Goal: Transaction & Acquisition: Purchase product/service

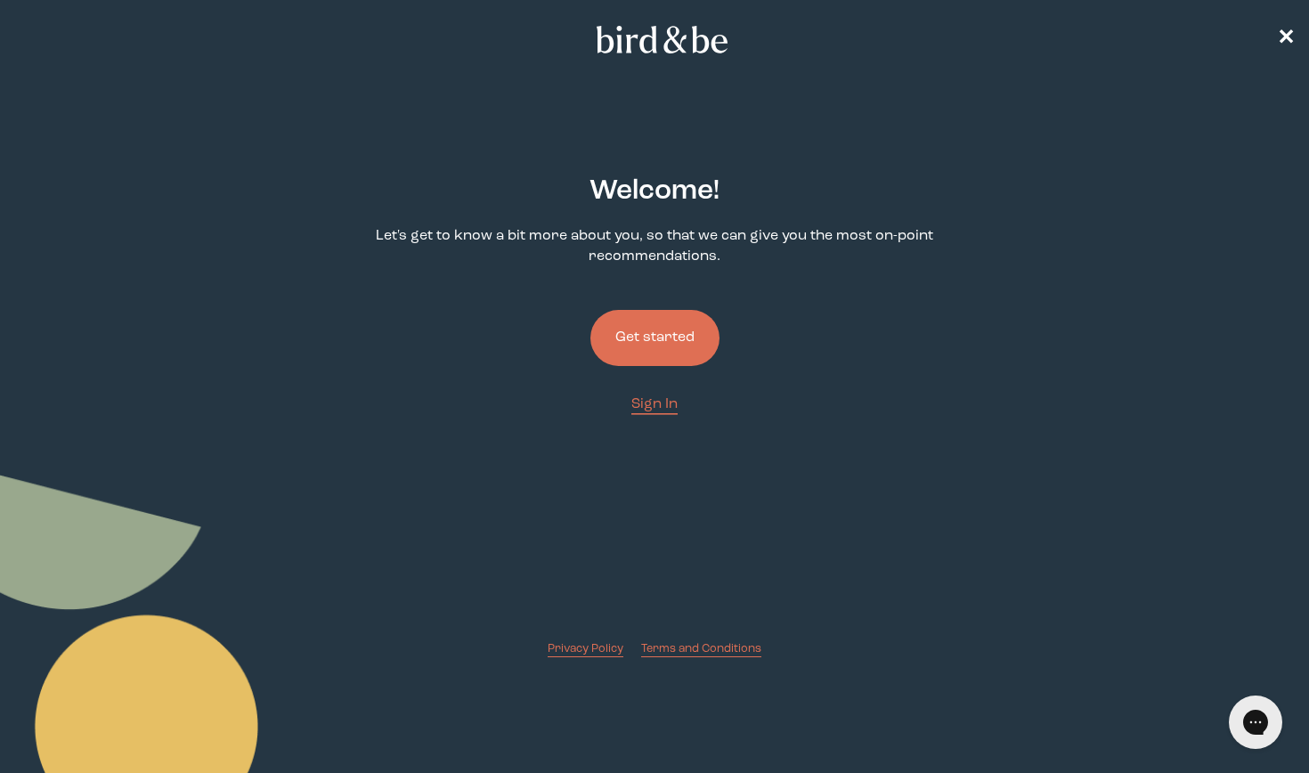
click at [697, 336] on button "Get started" at bounding box center [655, 338] width 129 height 56
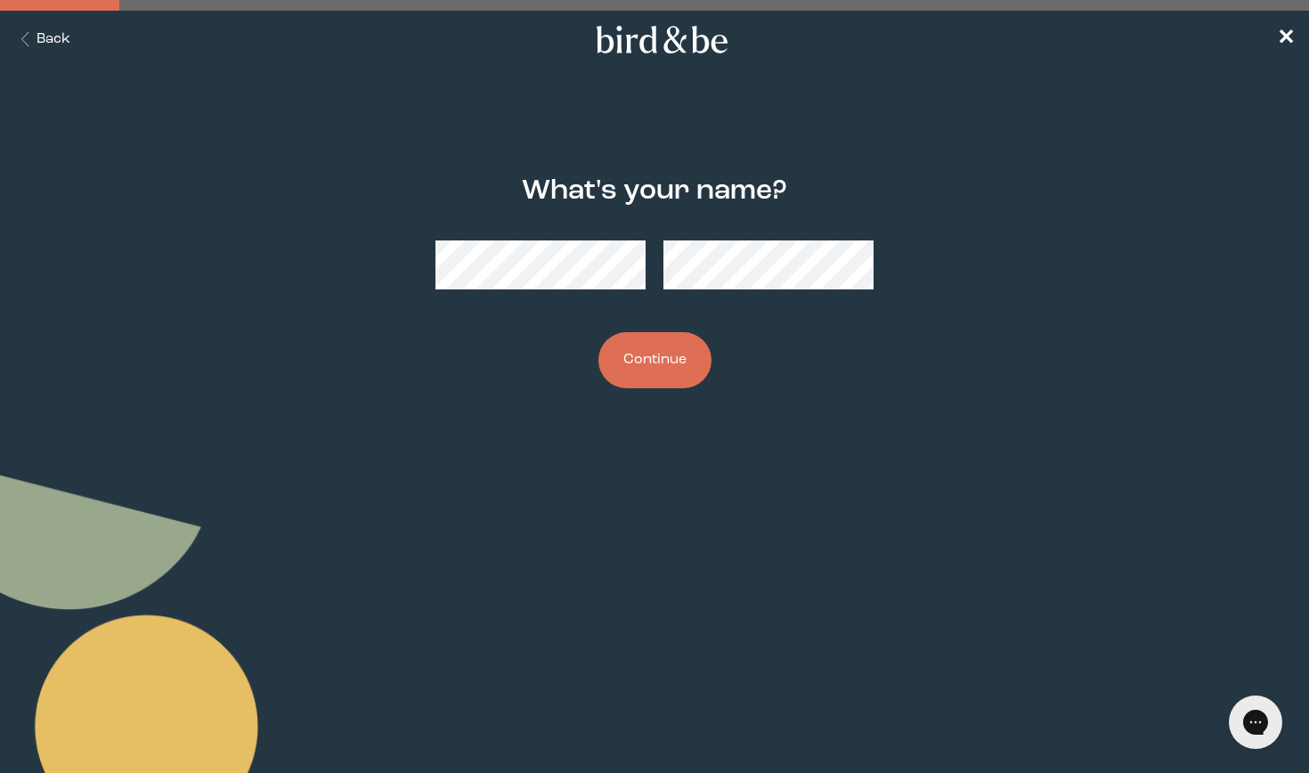
click at [653, 362] on button "Continue" at bounding box center [655, 360] width 113 height 56
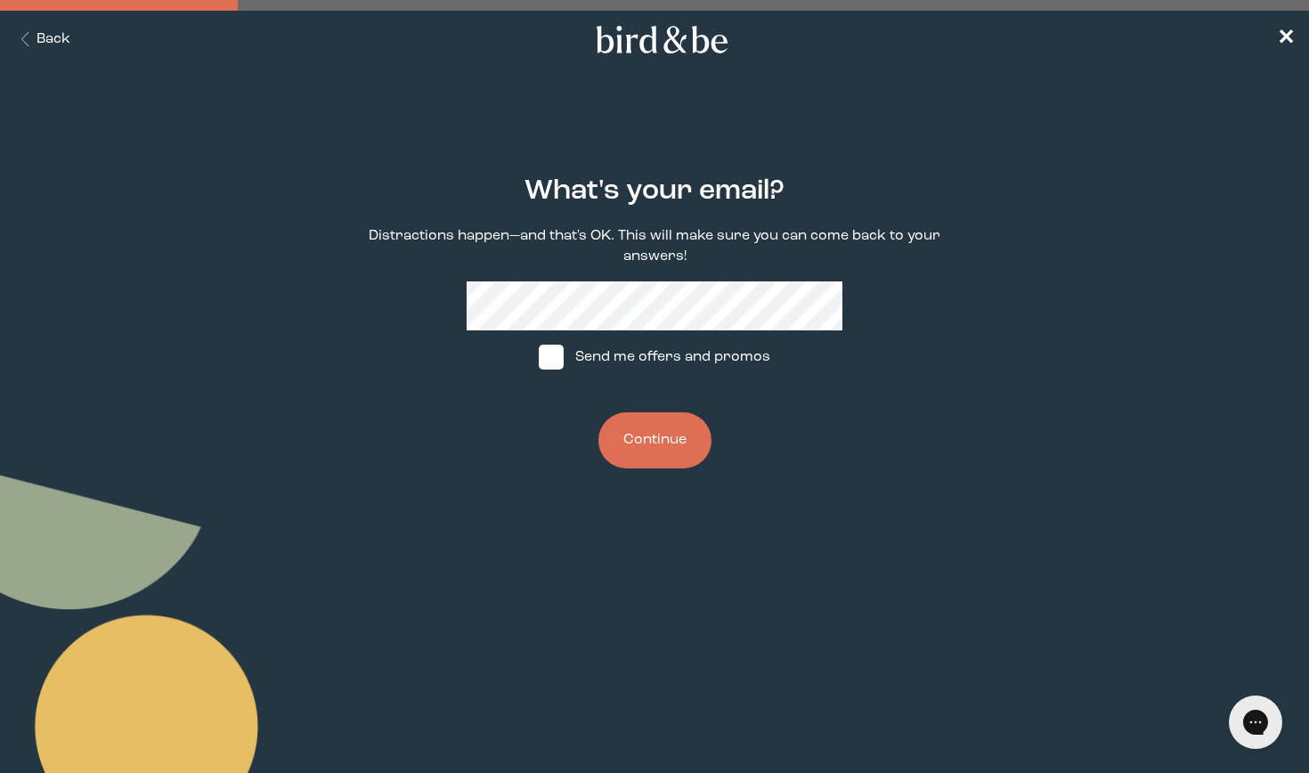
click at [654, 436] on button "Continue" at bounding box center [655, 440] width 113 height 56
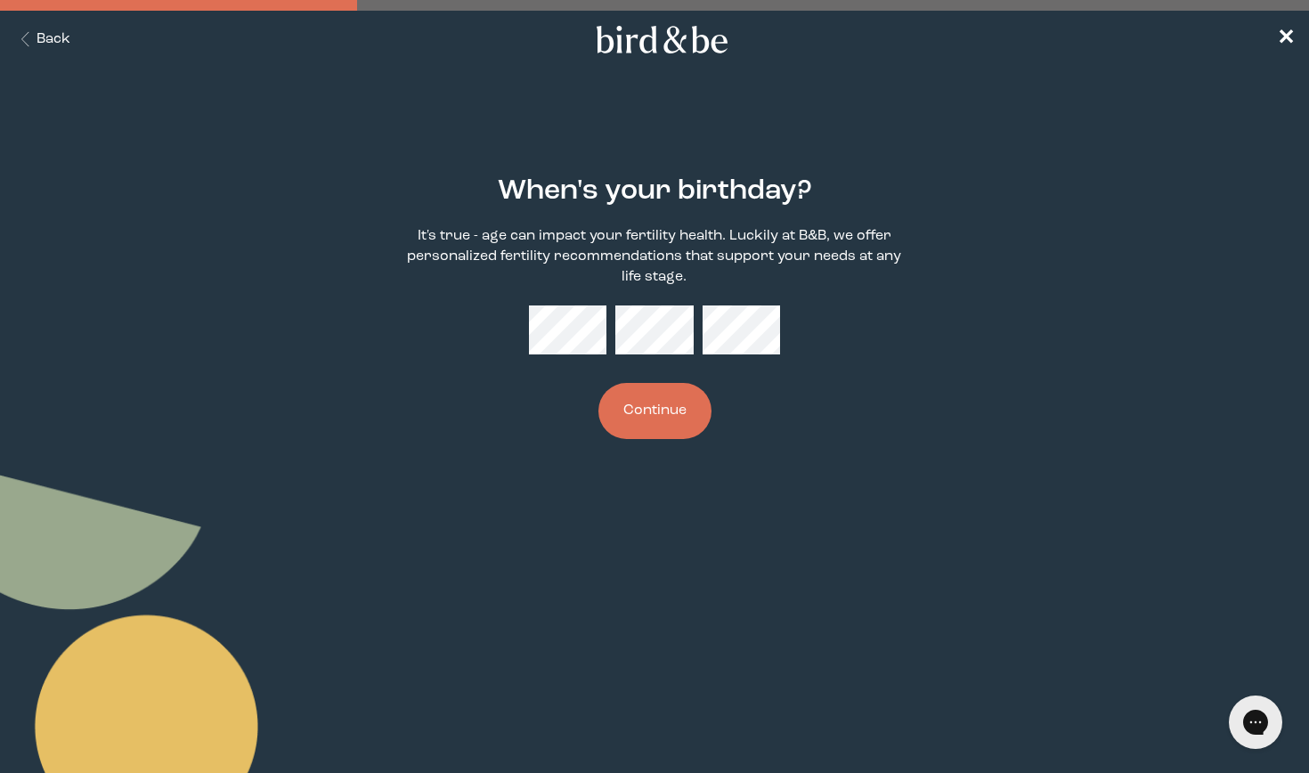
click at [655, 412] on button "Continue" at bounding box center [655, 411] width 113 height 56
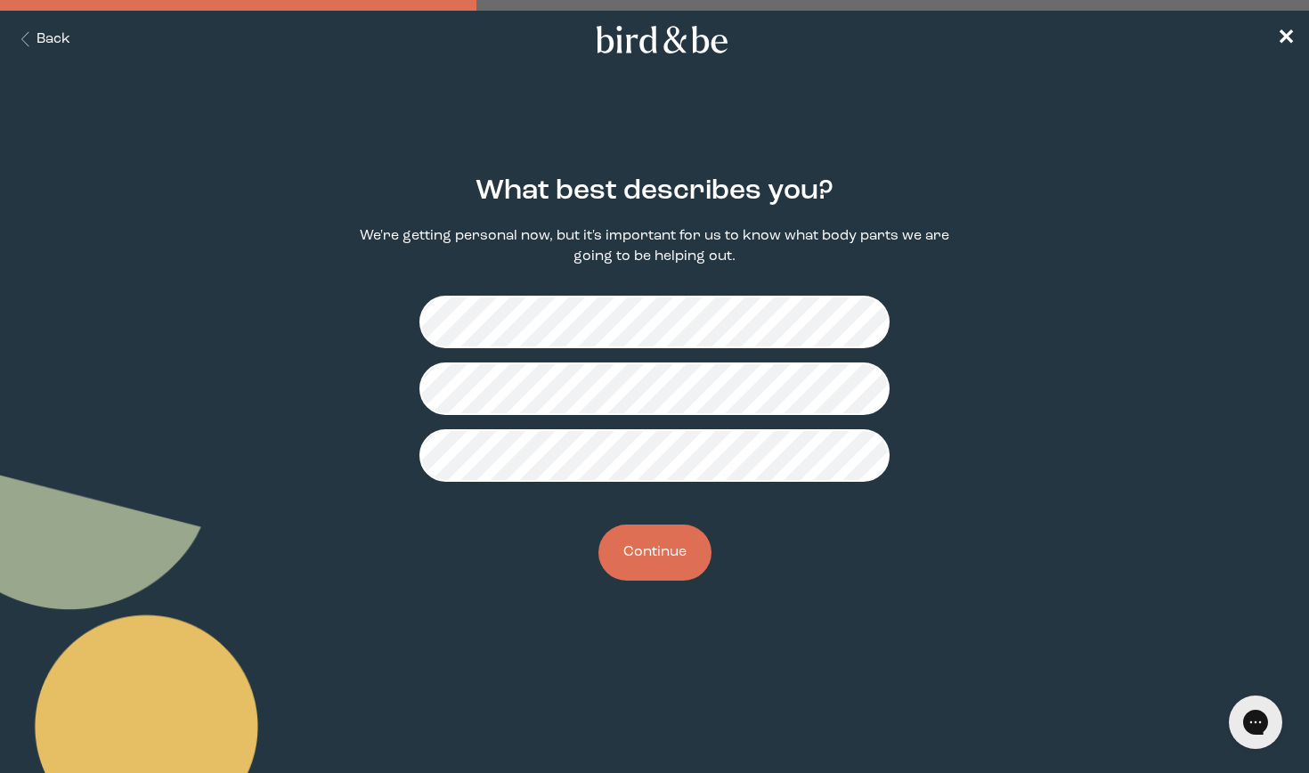
click at [671, 556] on button "Continue" at bounding box center [655, 553] width 113 height 56
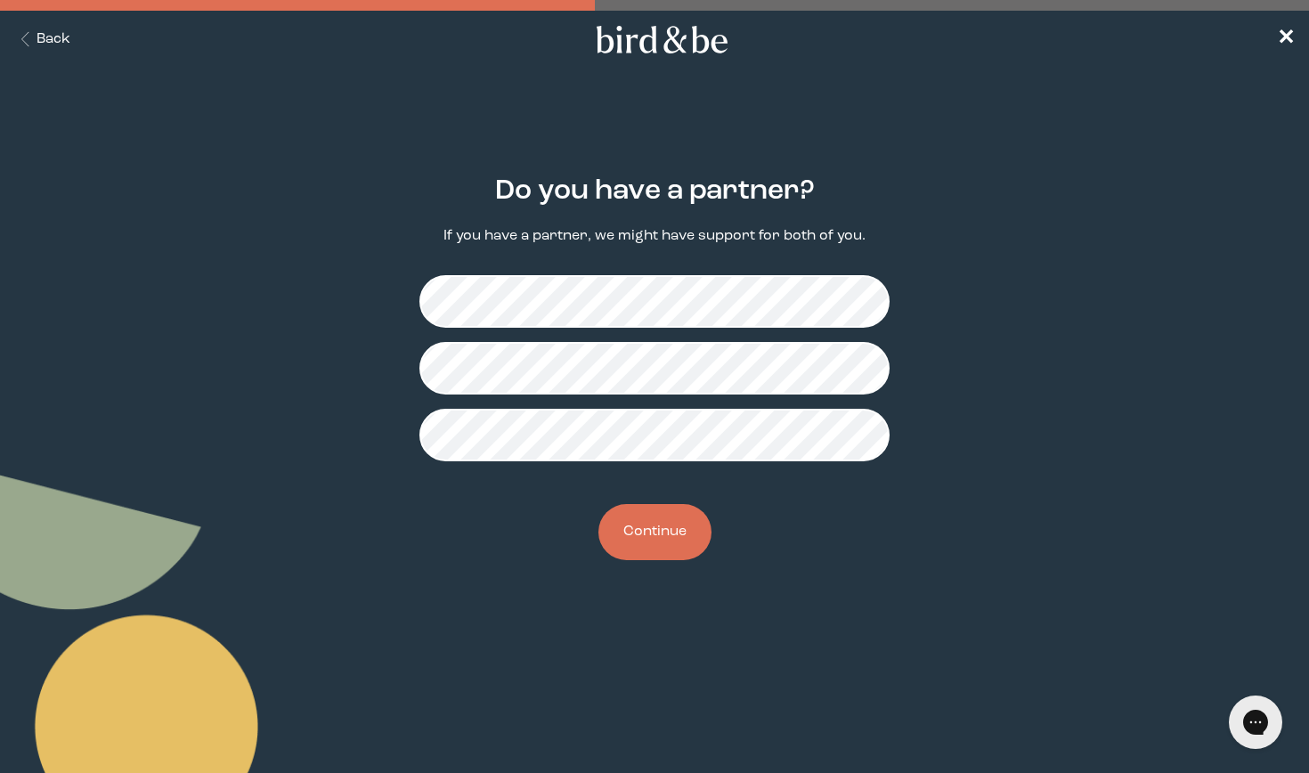
click at [631, 532] on button "Continue" at bounding box center [655, 532] width 113 height 56
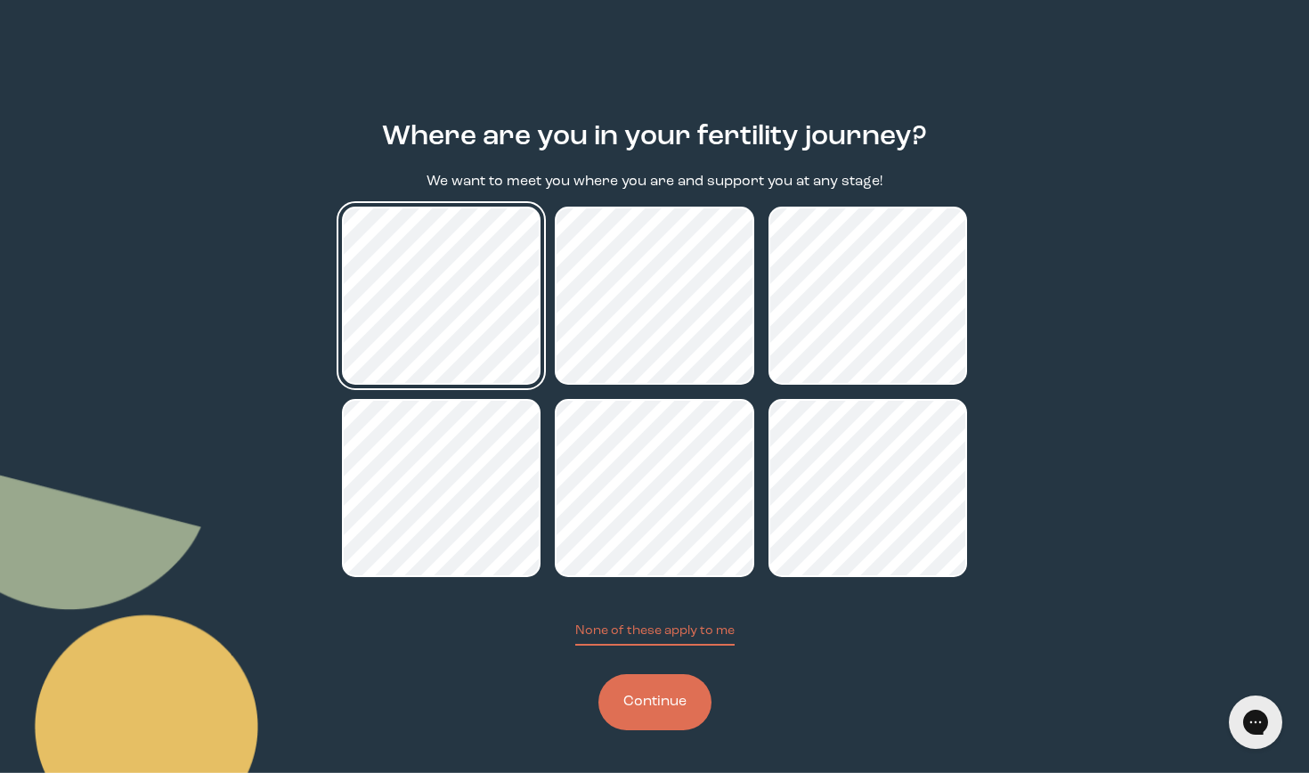
scroll to position [54, 0]
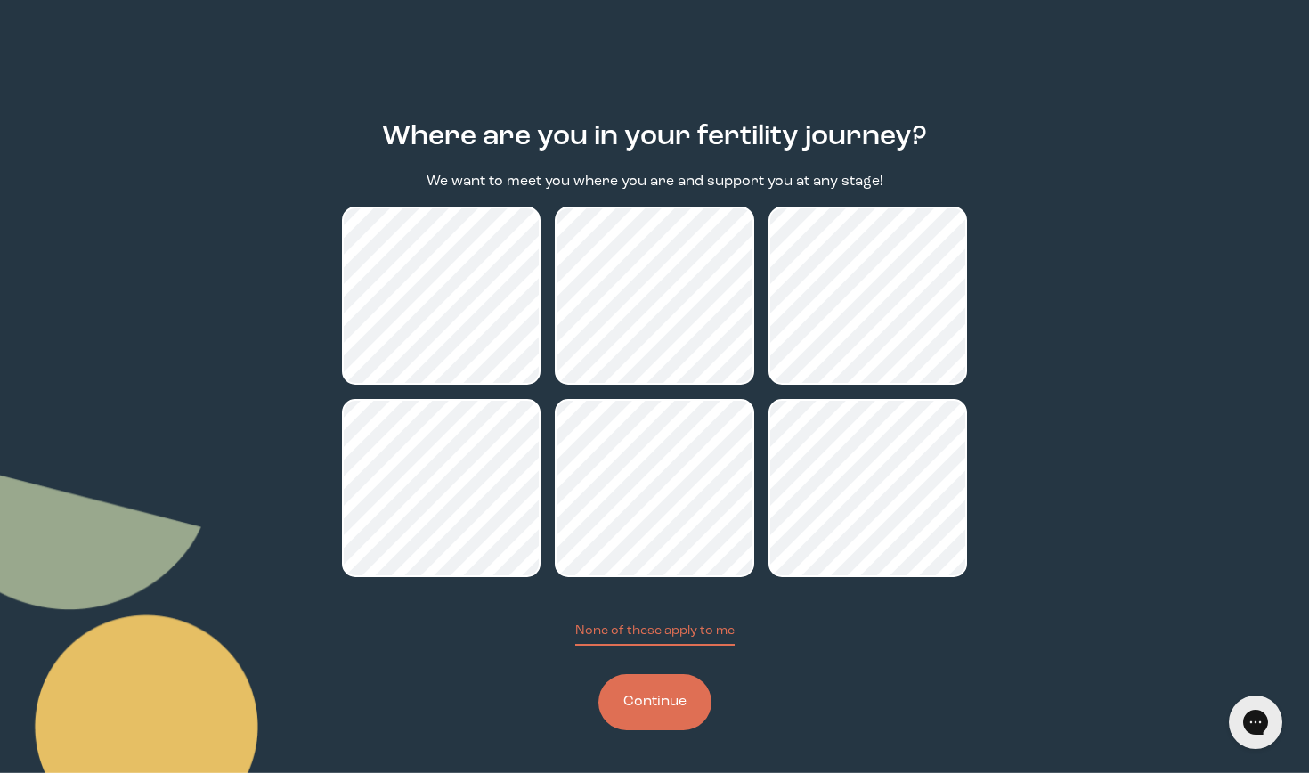
click at [653, 714] on button "Continue" at bounding box center [655, 702] width 113 height 56
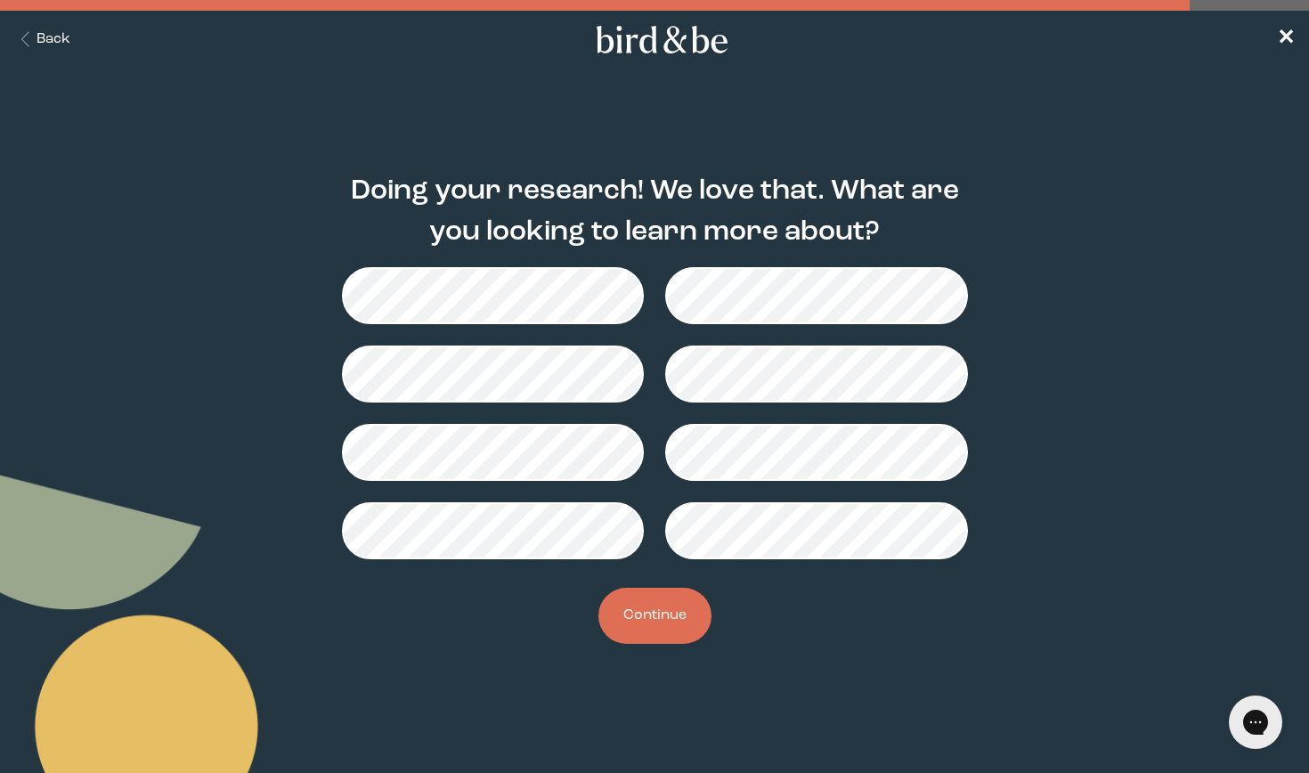
click at [58, 34] on button "Back" at bounding box center [42, 39] width 56 height 20
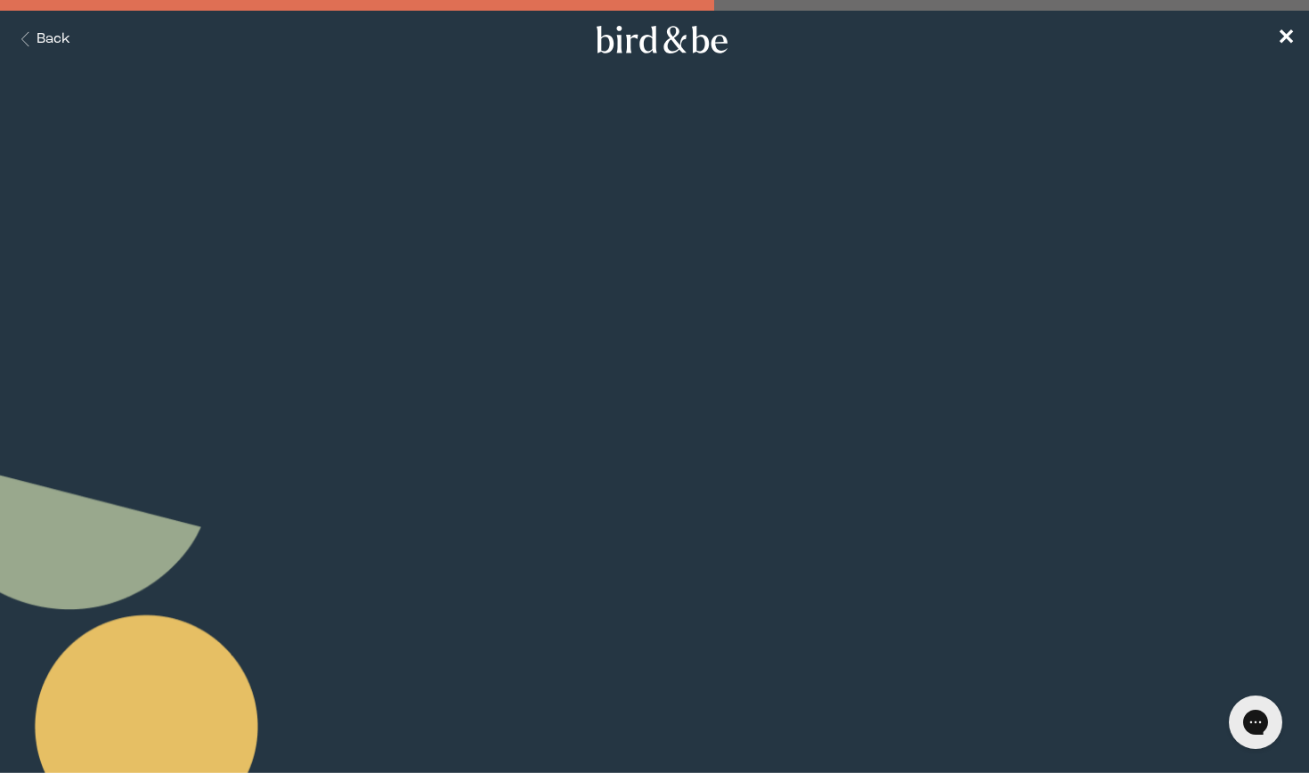
scroll to position [54, 0]
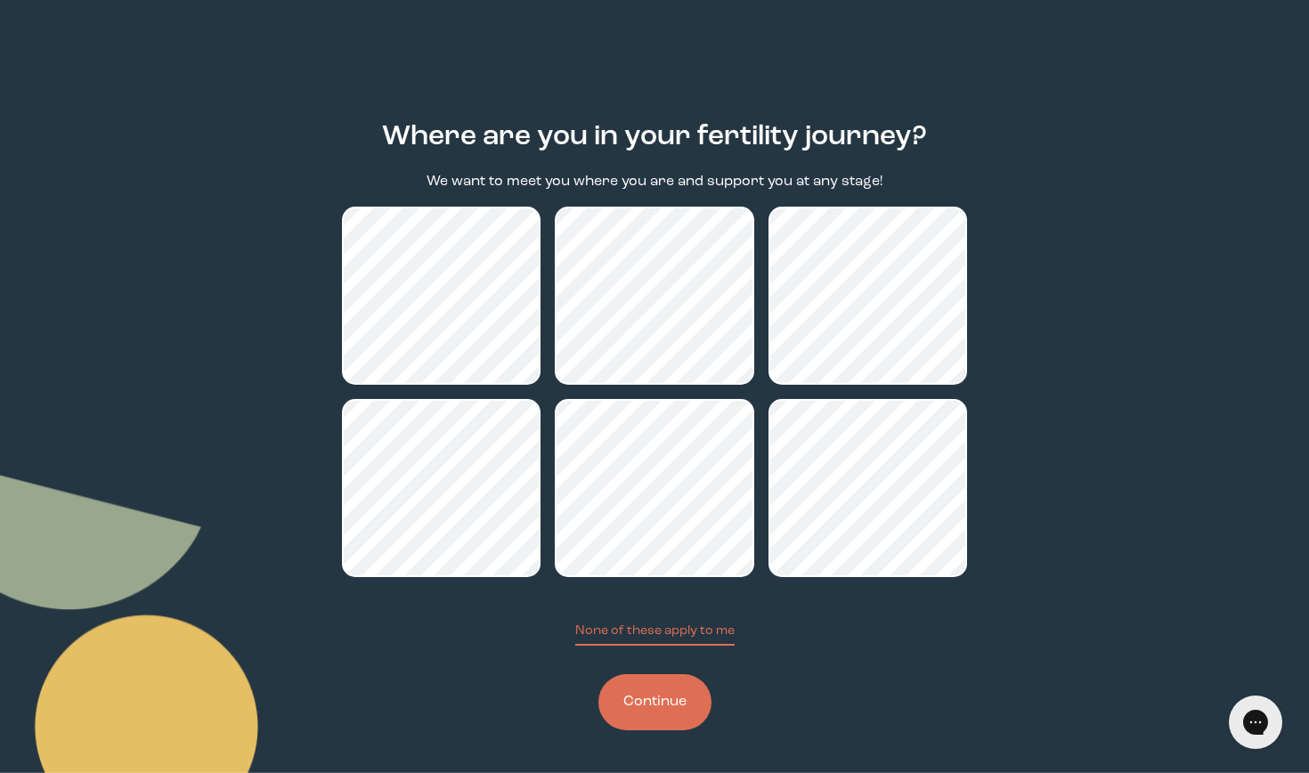
click at [661, 690] on button "Continue" at bounding box center [655, 702] width 113 height 56
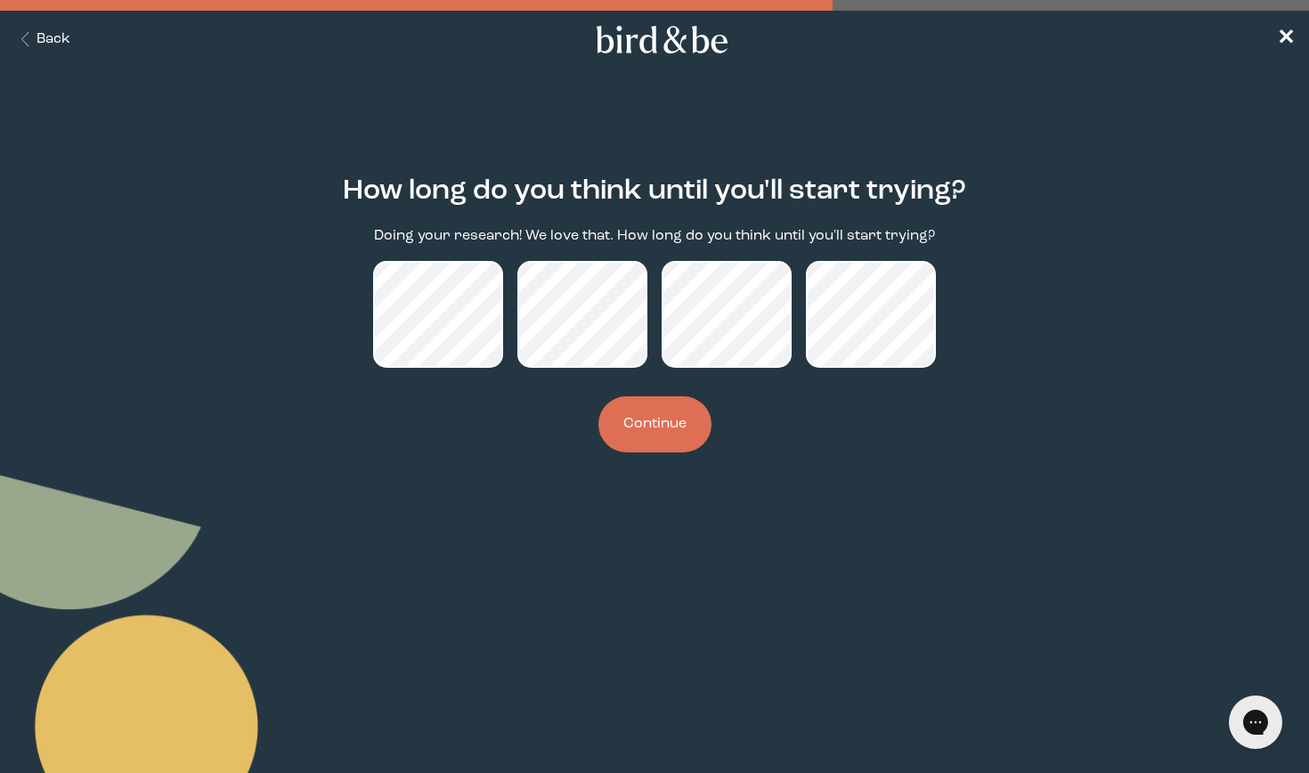
click at [680, 453] on button "Continue" at bounding box center [655, 424] width 113 height 56
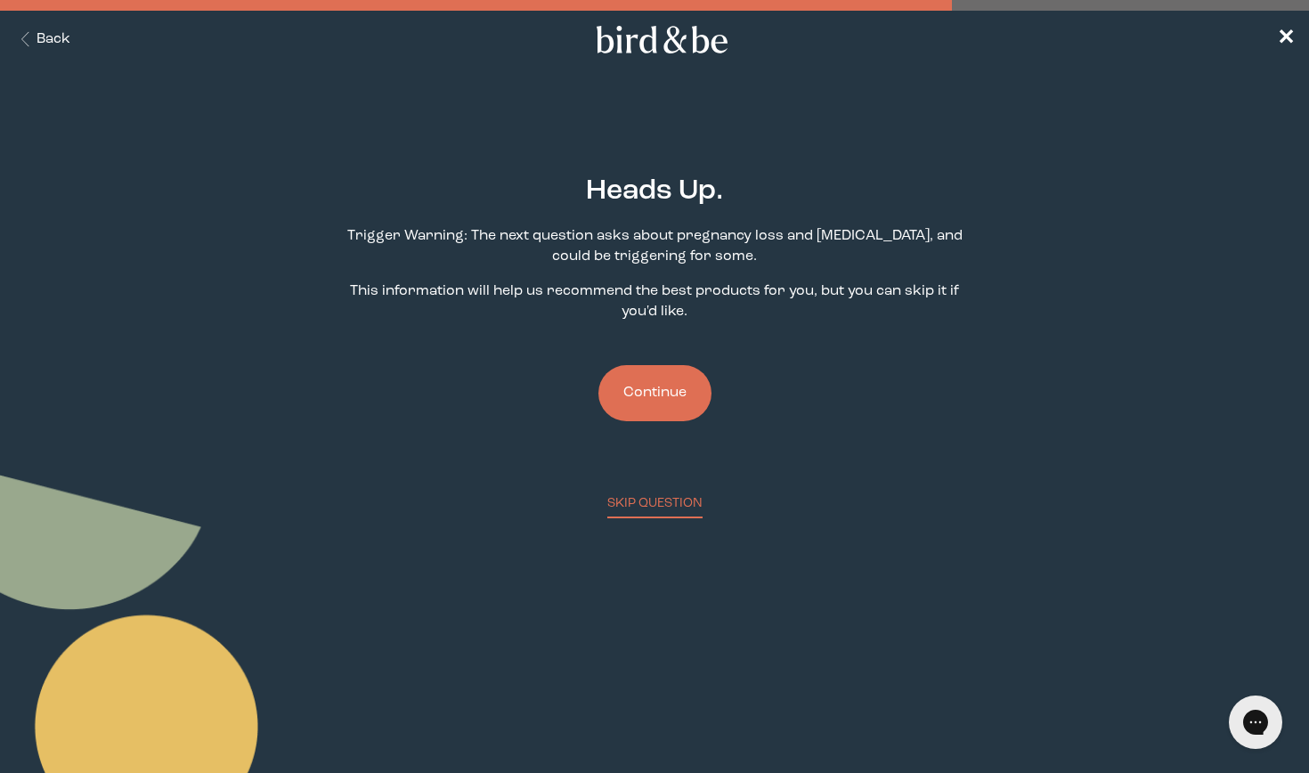
click at [661, 398] on button "Continue" at bounding box center [655, 393] width 113 height 56
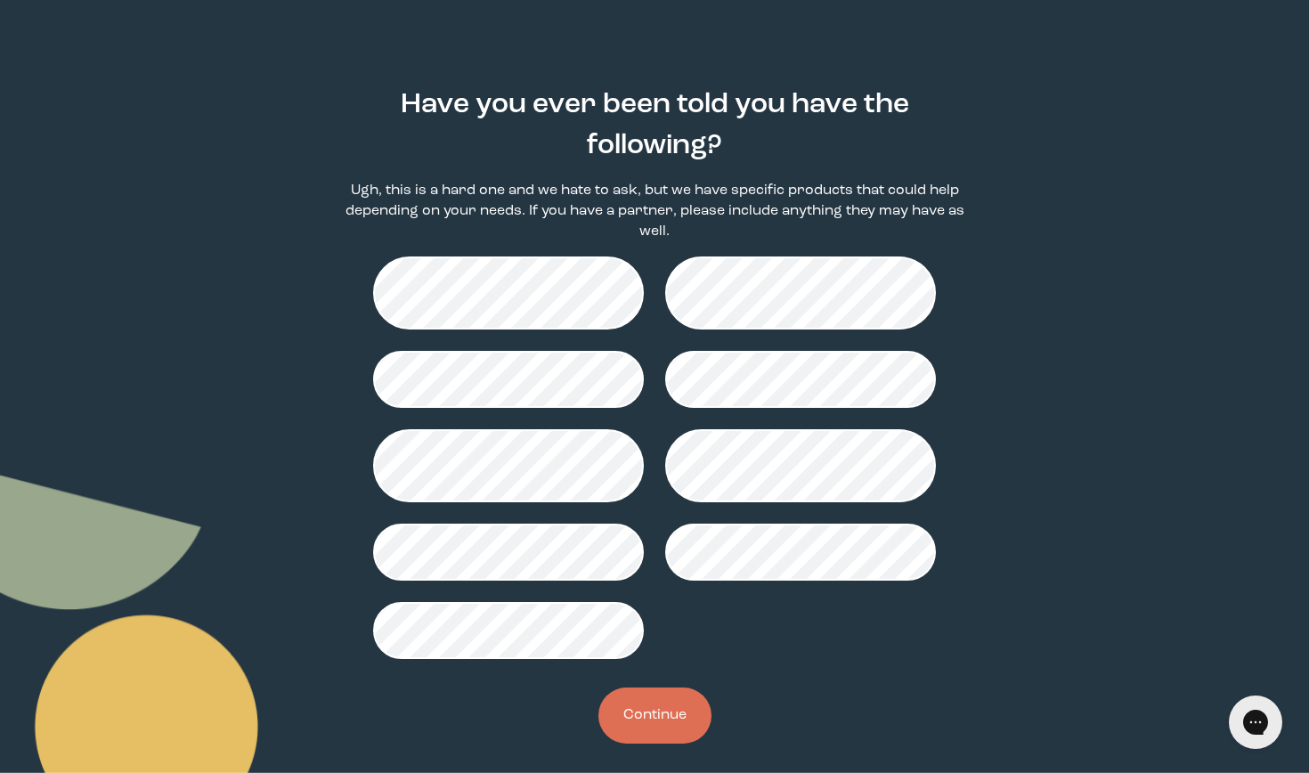
scroll to position [86, 0]
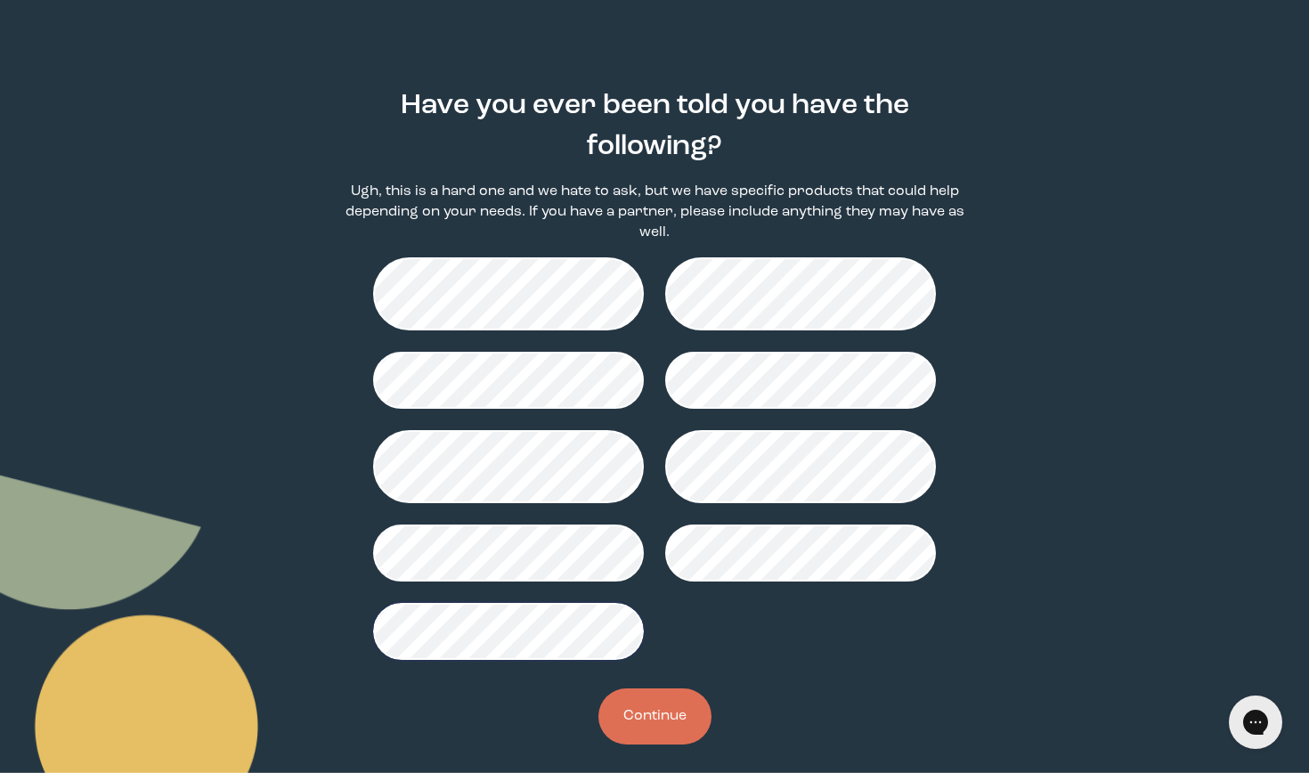
click at [646, 734] on button "Continue" at bounding box center [655, 717] width 113 height 56
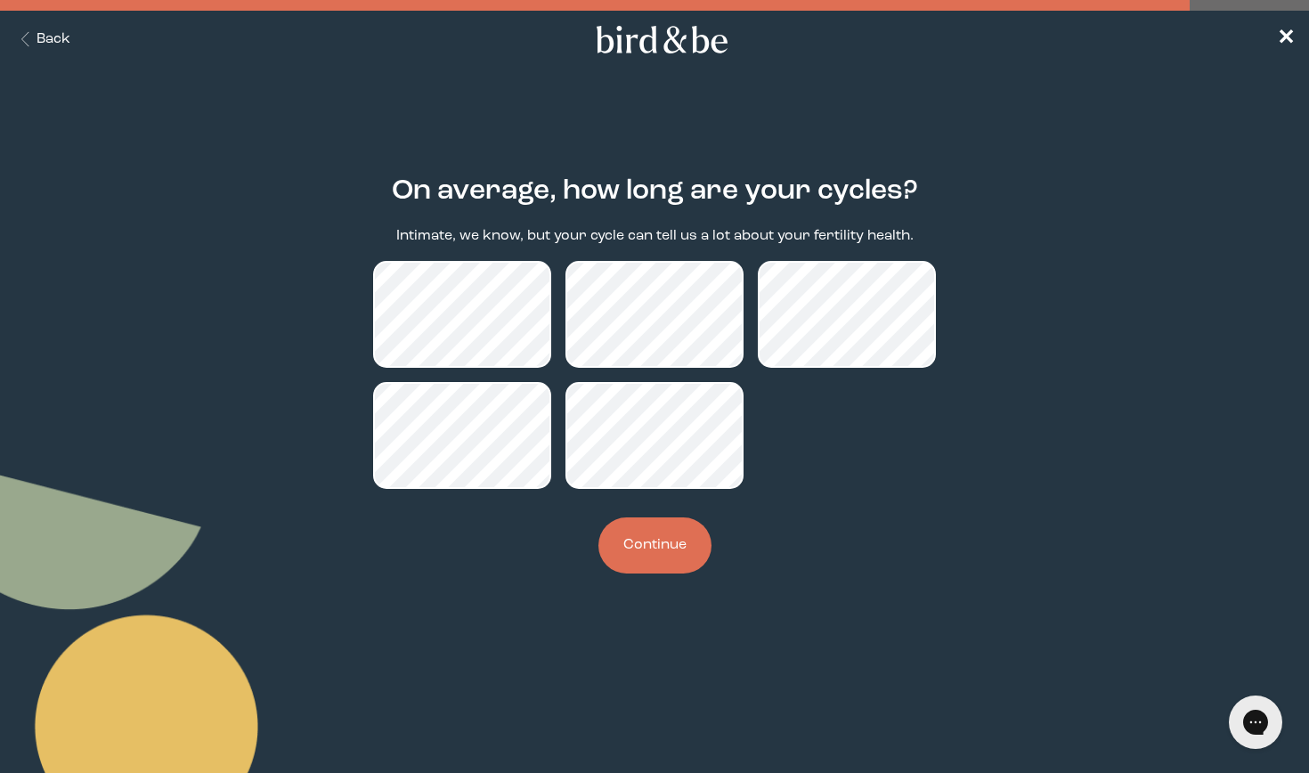
click at [636, 545] on button "Continue" at bounding box center [655, 546] width 113 height 56
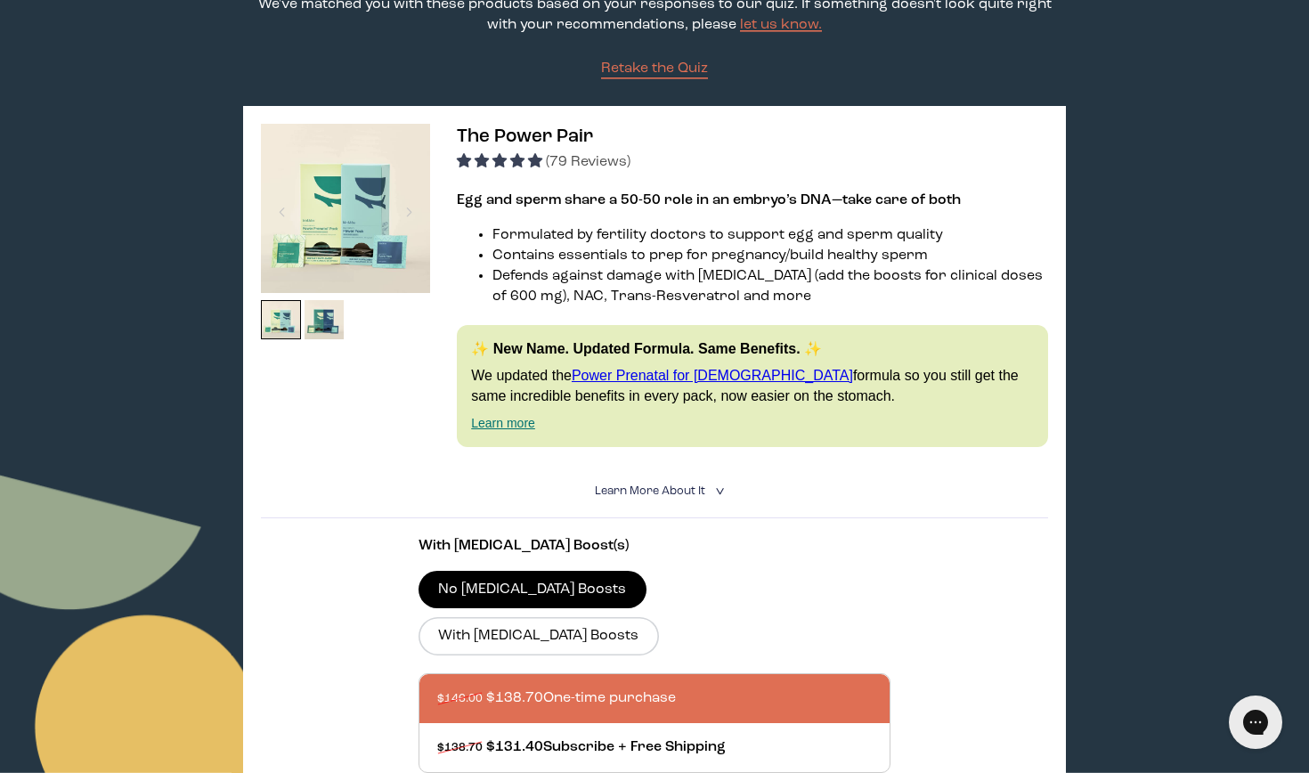
scroll to position [212, 0]
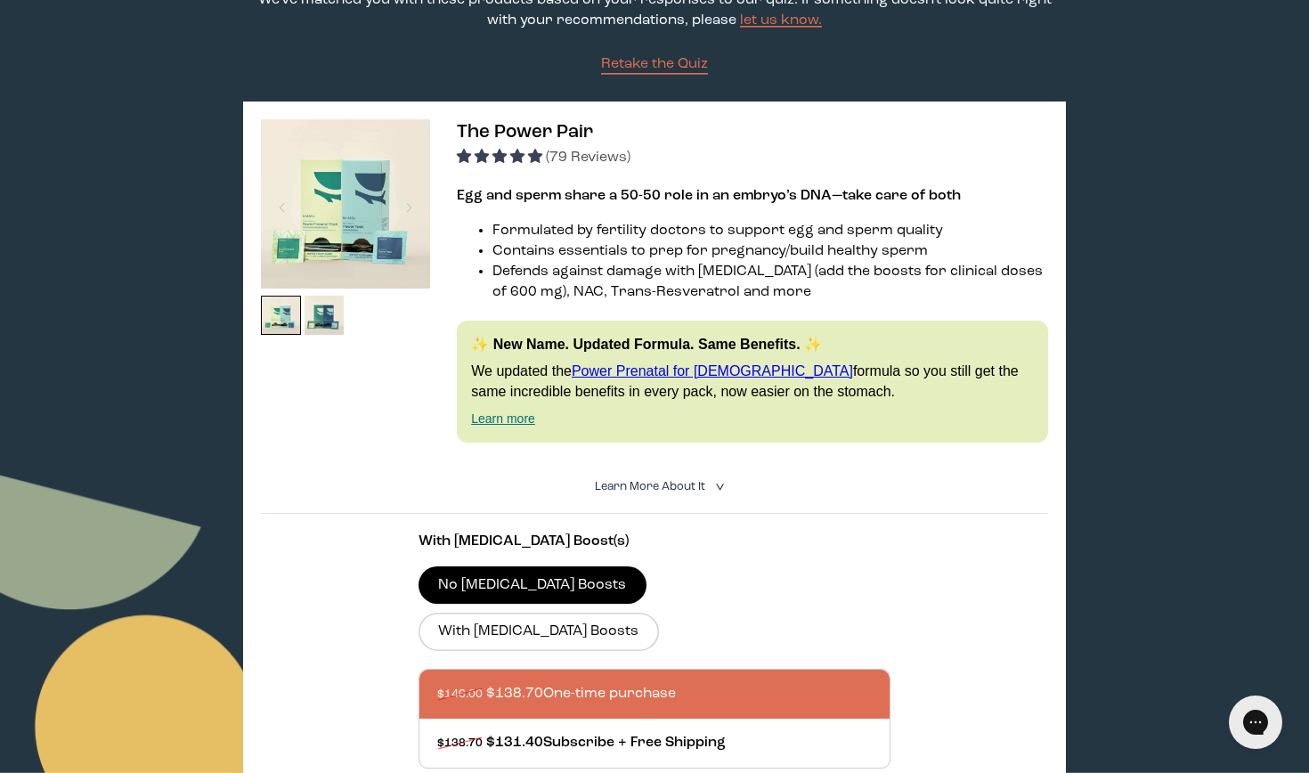
click at [340, 209] on img at bounding box center [345, 203] width 169 height 169
click at [328, 322] on img at bounding box center [325, 316] width 40 height 40
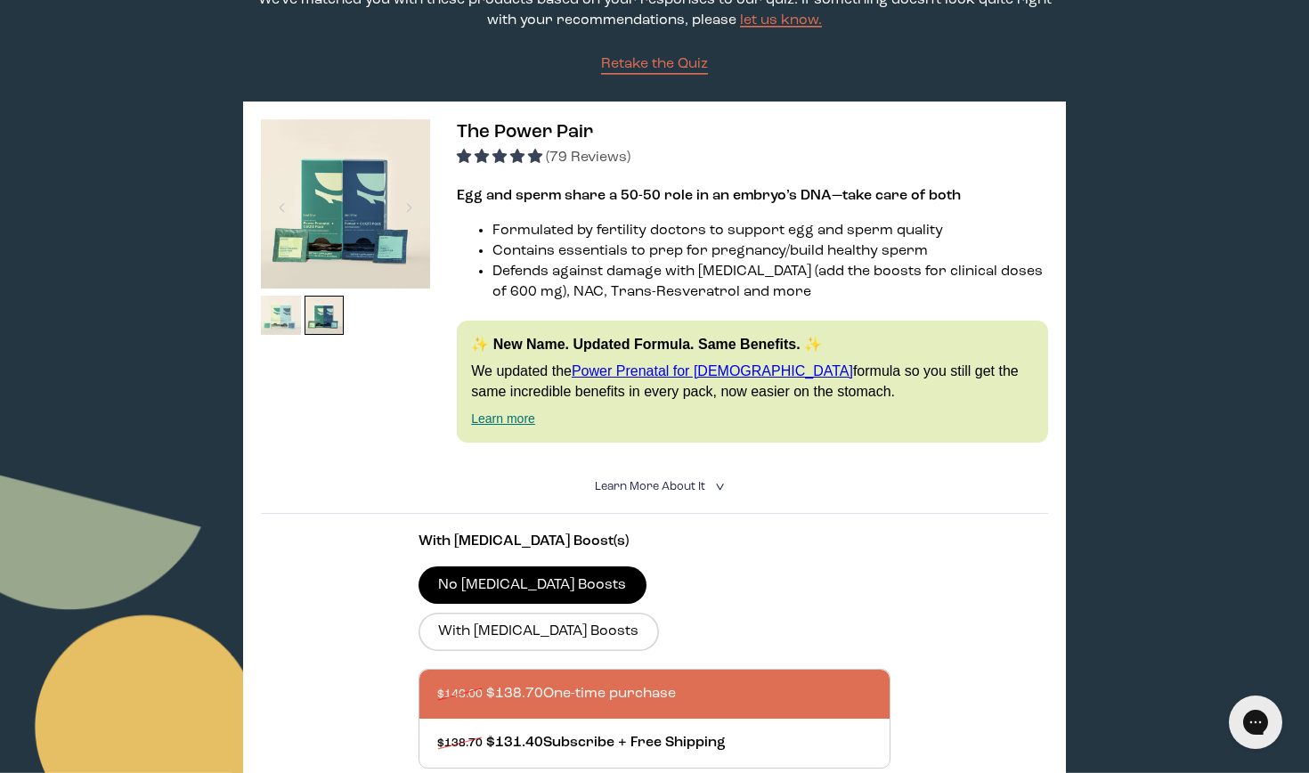
click at [290, 307] on img at bounding box center [281, 316] width 40 height 40
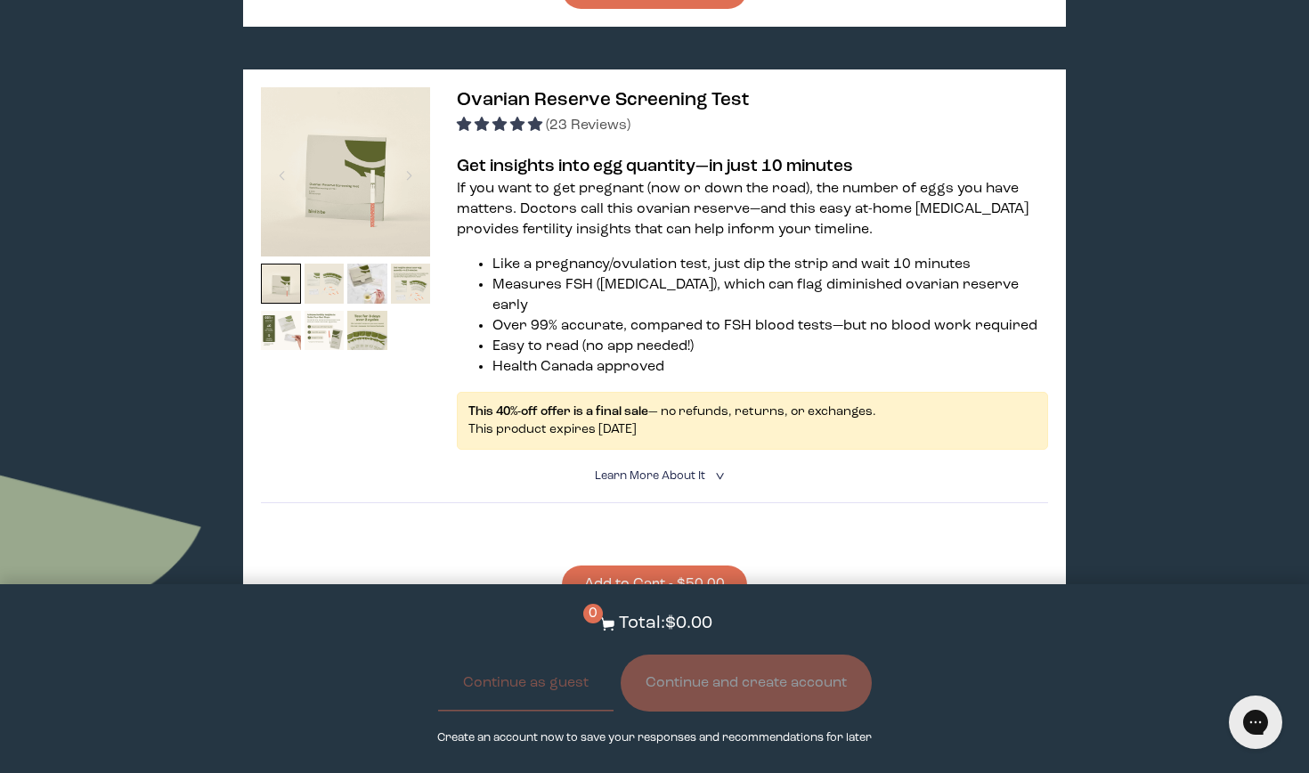
scroll to position [1798, 0]
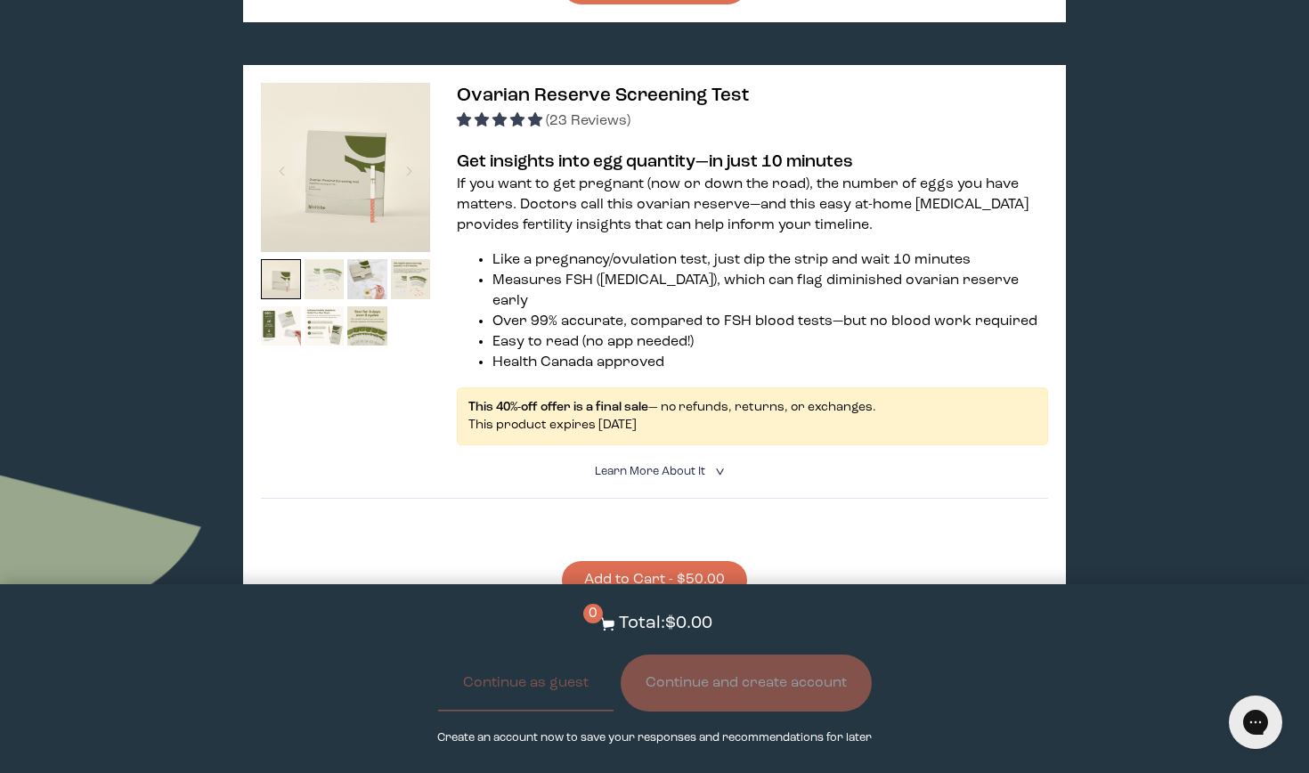
click at [330, 259] on img at bounding box center [325, 279] width 40 height 40
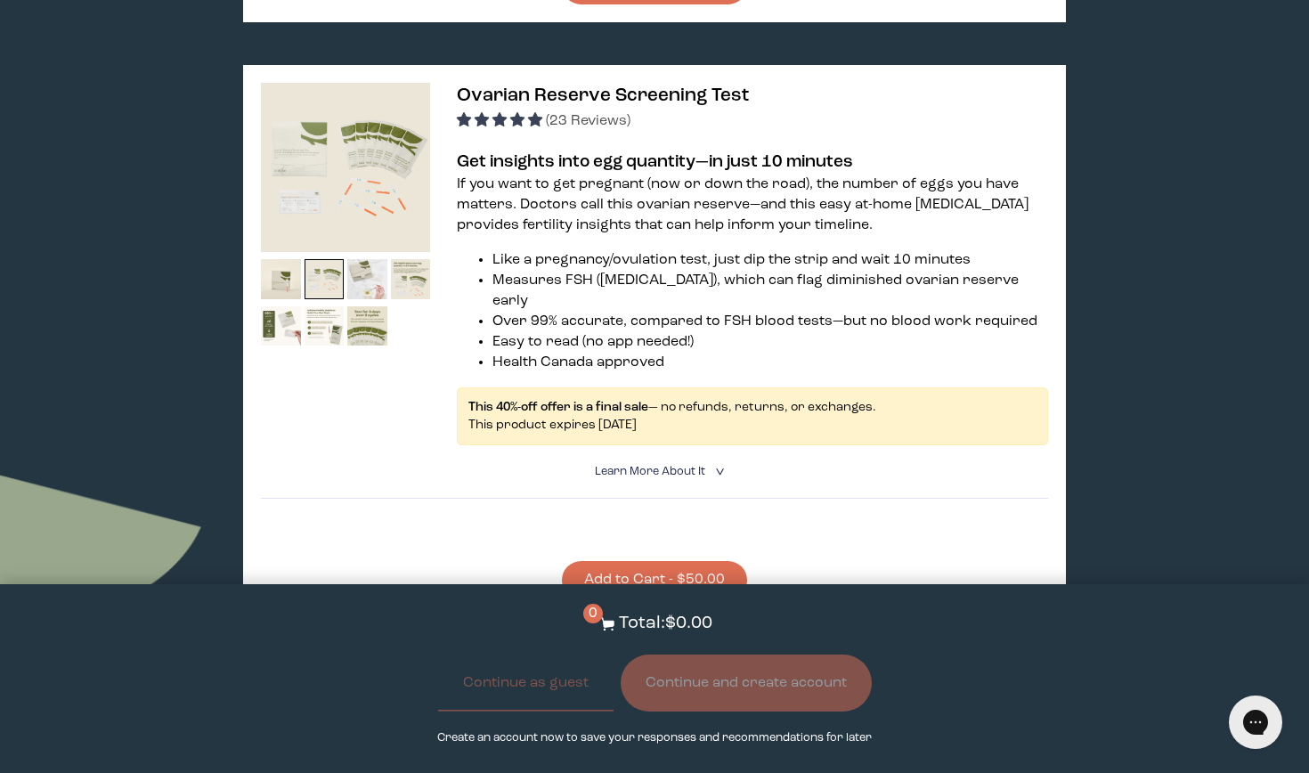
click at [363, 259] on img at bounding box center [367, 279] width 40 height 40
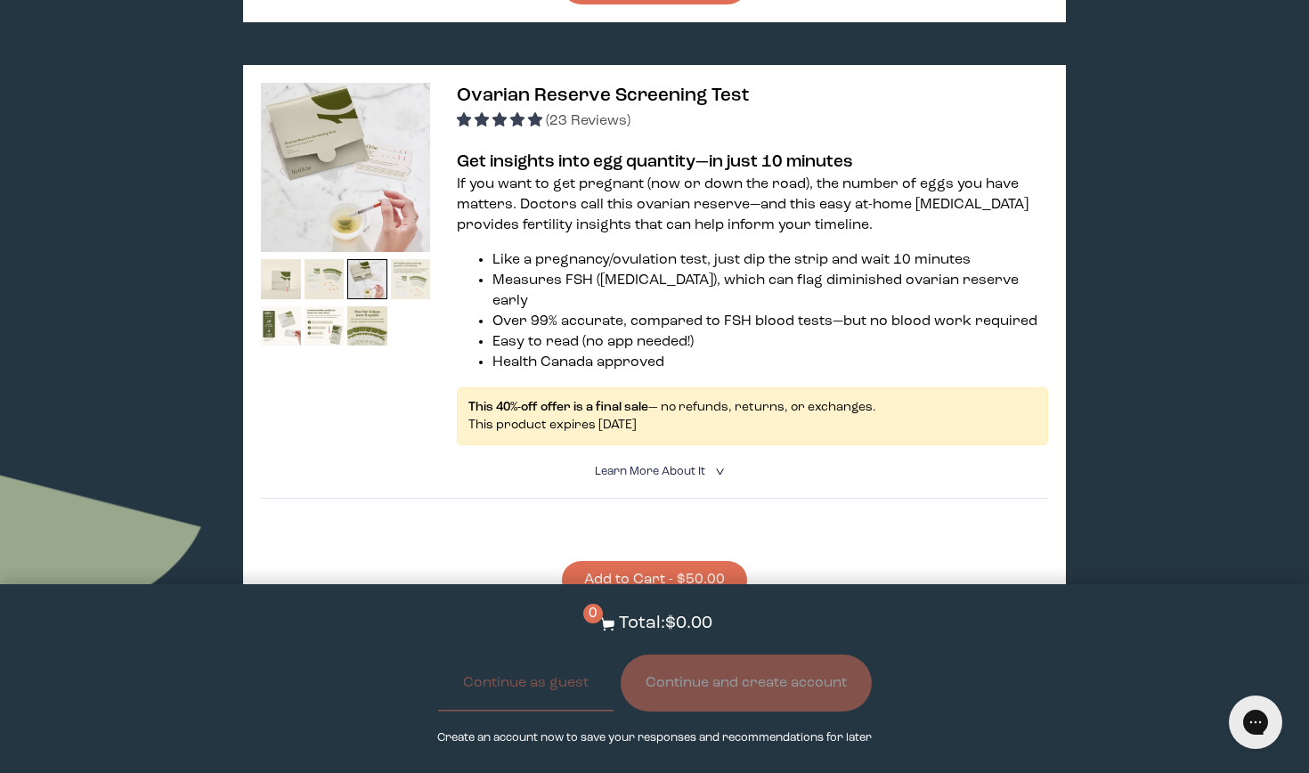
click at [409, 259] on img at bounding box center [411, 279] width 40 height 40
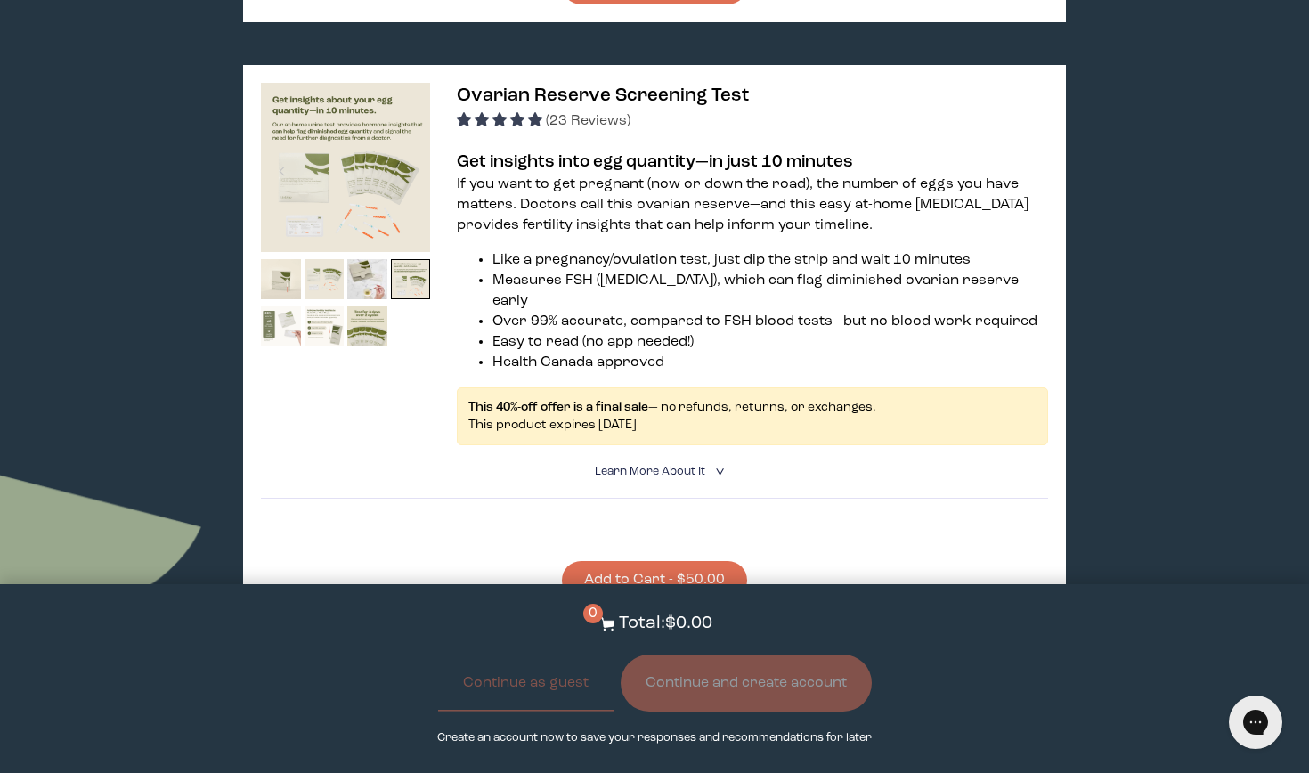
click at [288, 306] on img at bounding box center [281, 326] width 40 height 40
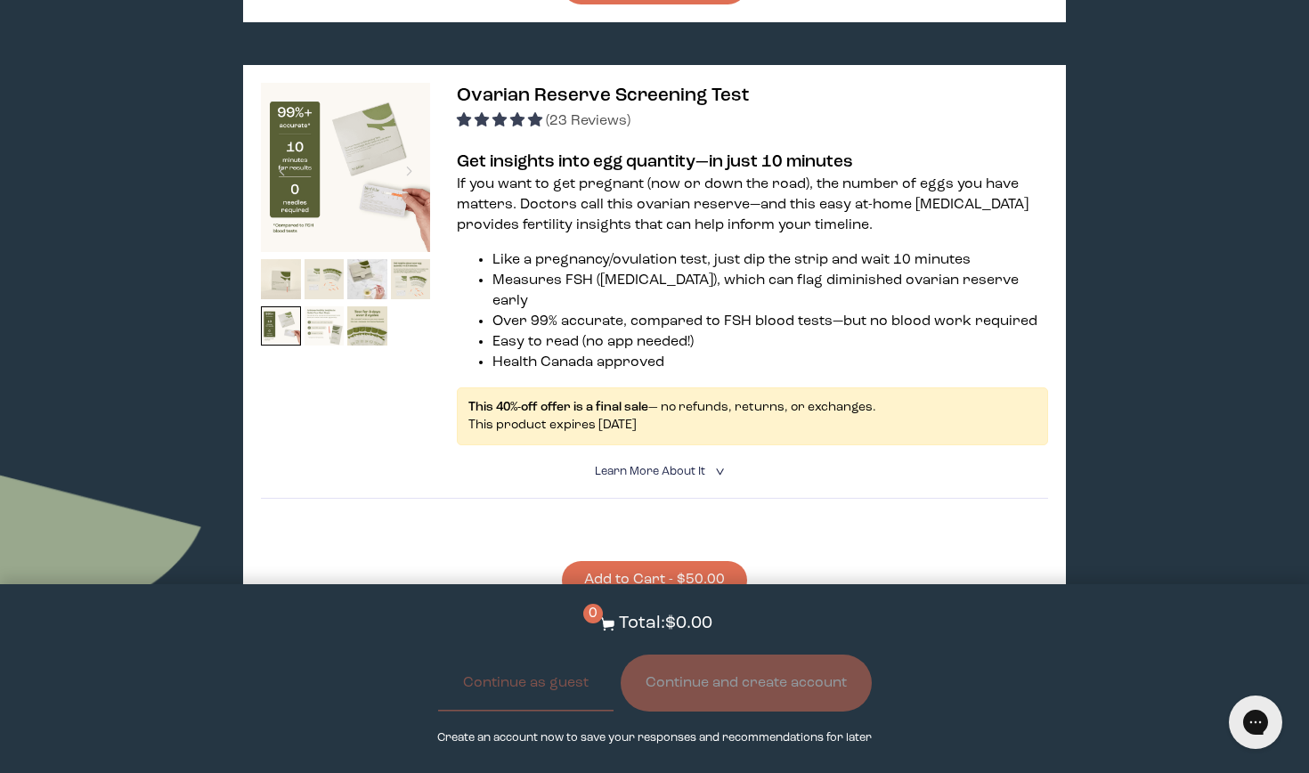
click at [324, 306] on img at bounding box center [325, 326] width 40 height 40
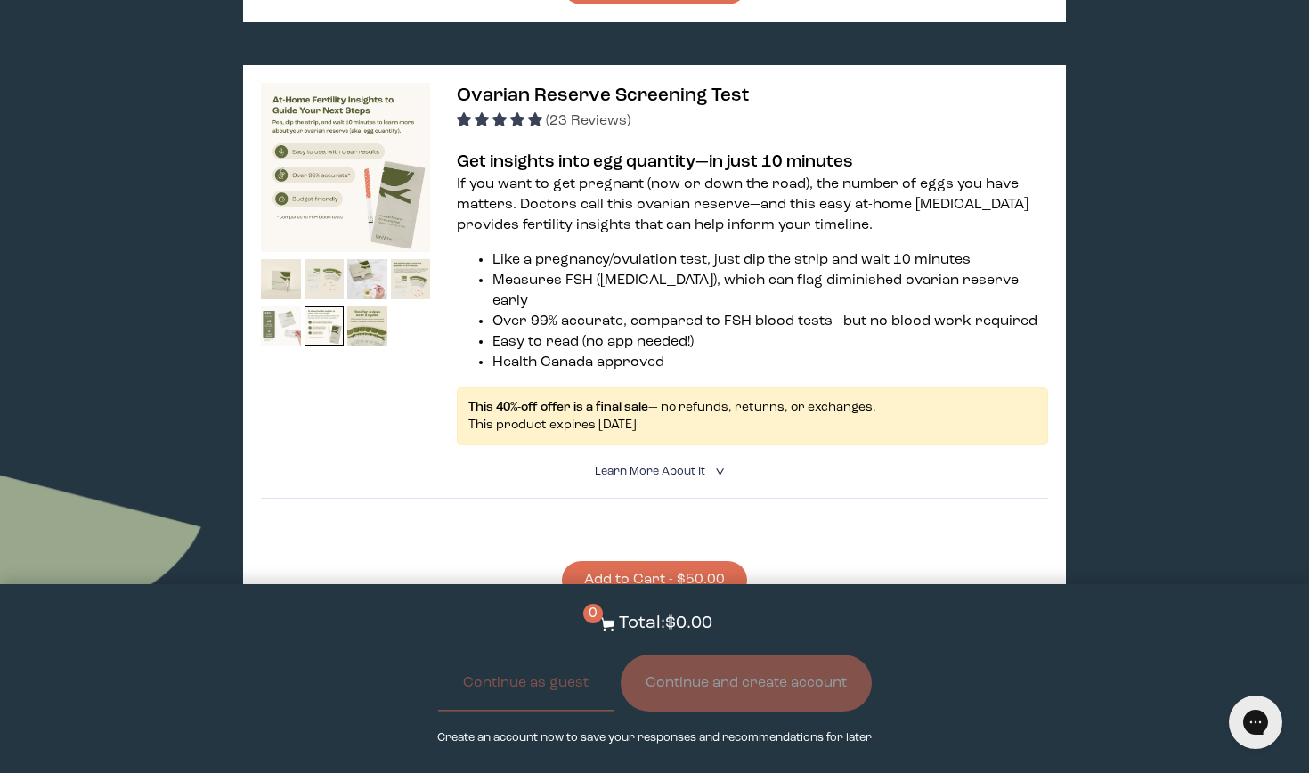
click at [275, 306] on img at bounding box center [281, 326] width 40 height 40
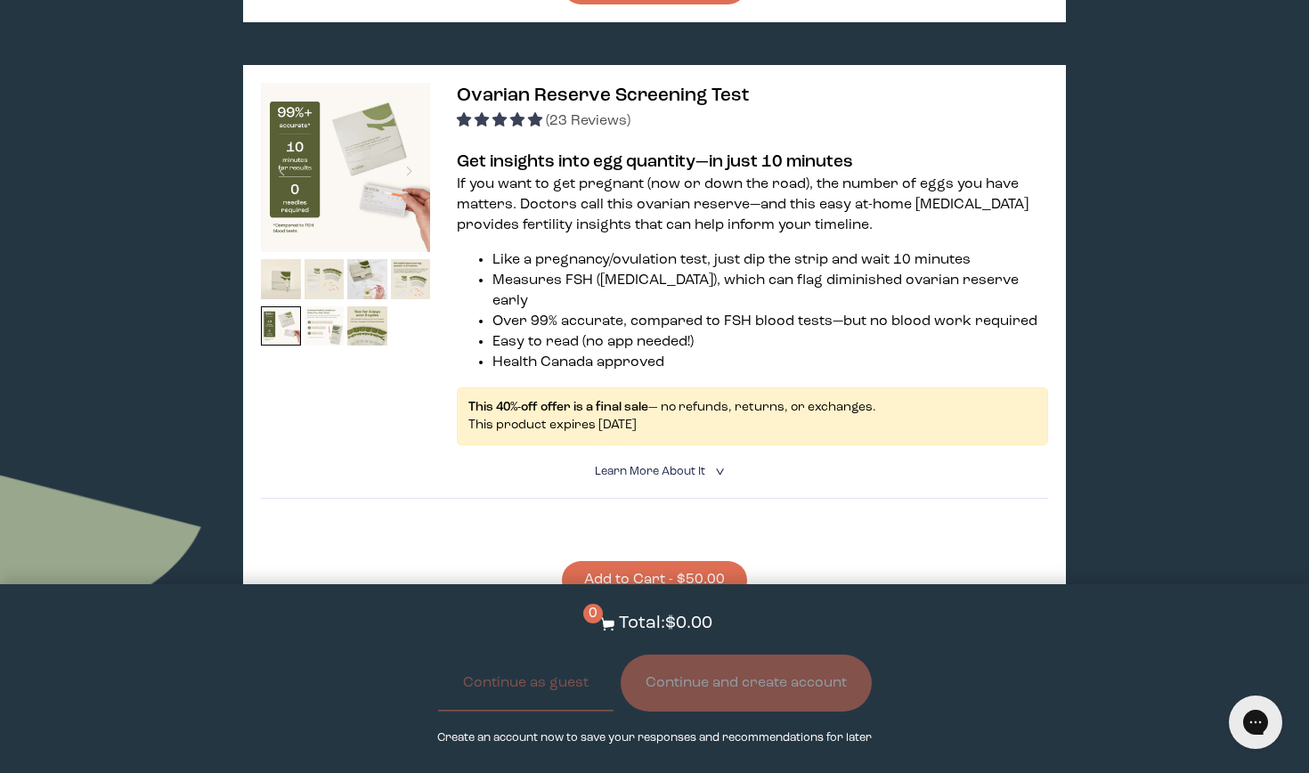
click at [315, 306] on img at bounding box center [325, 326] width 40 height 40
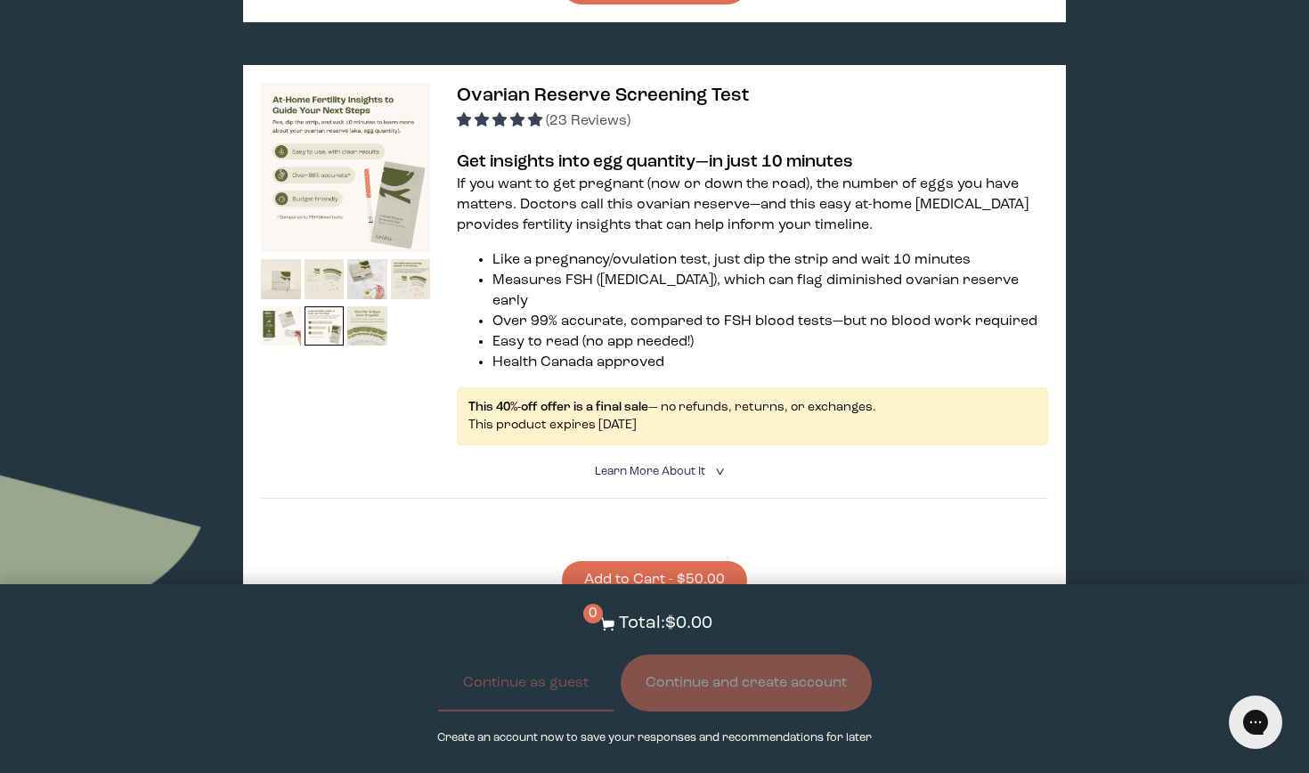
click at [359, 306] on img at bounding box center [367, 326] width 40 height 40
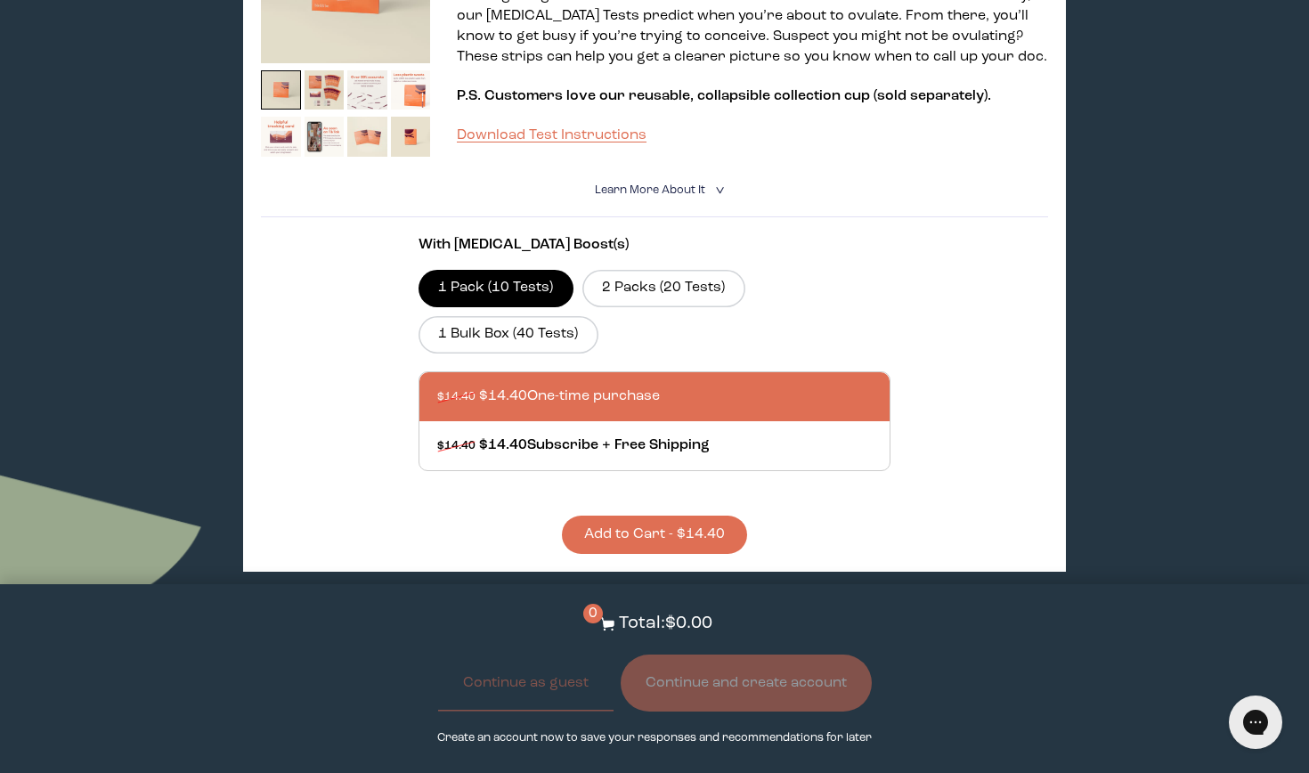
scroll to position [1247, 0]
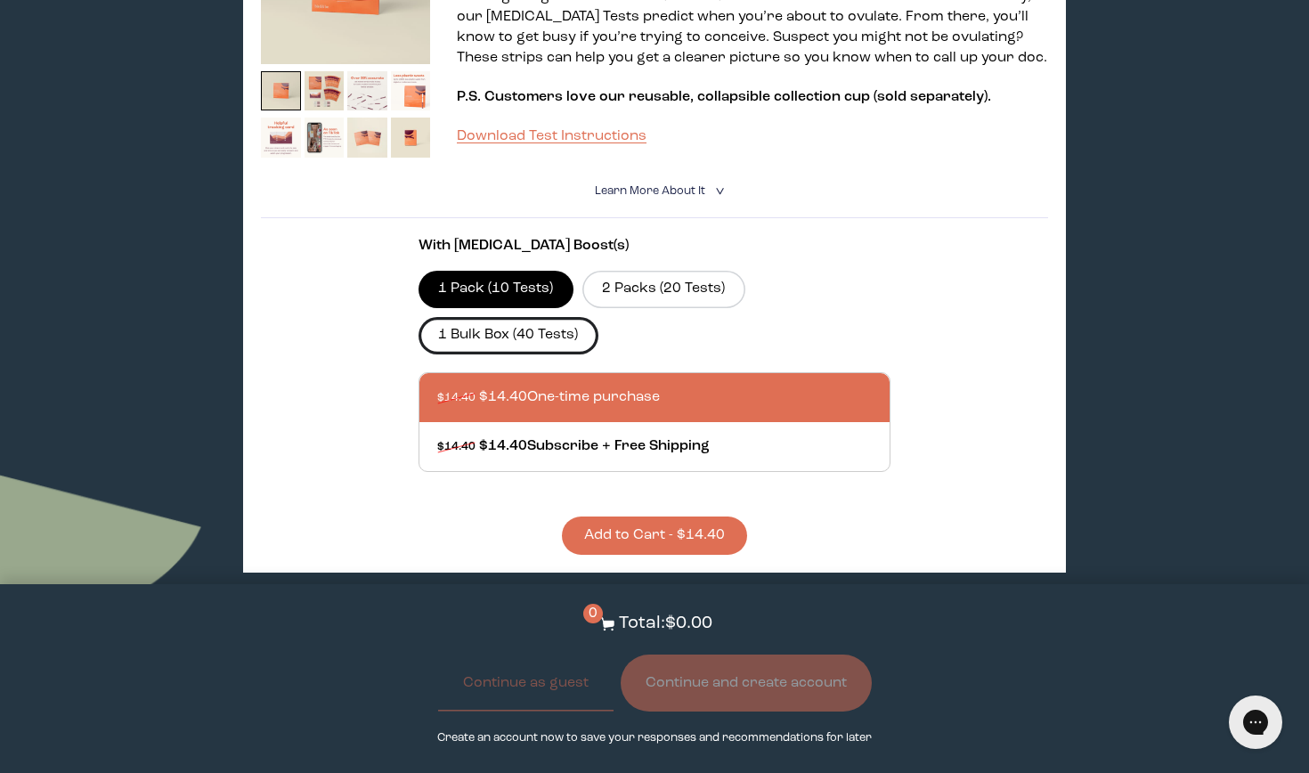
click at [542, 317] on label "1 Bulk Box (40 Tests)" at bounding box center [509, 335] width 180 height 37
click at [0, 0] on input "1 Bulk Box (40 Tests)" at bounding box center [0, 0] width 0 height 0
click at [618, 517] on button "Add to Cart - $39.60" at bounding box center [654, 536] width 185 height 38
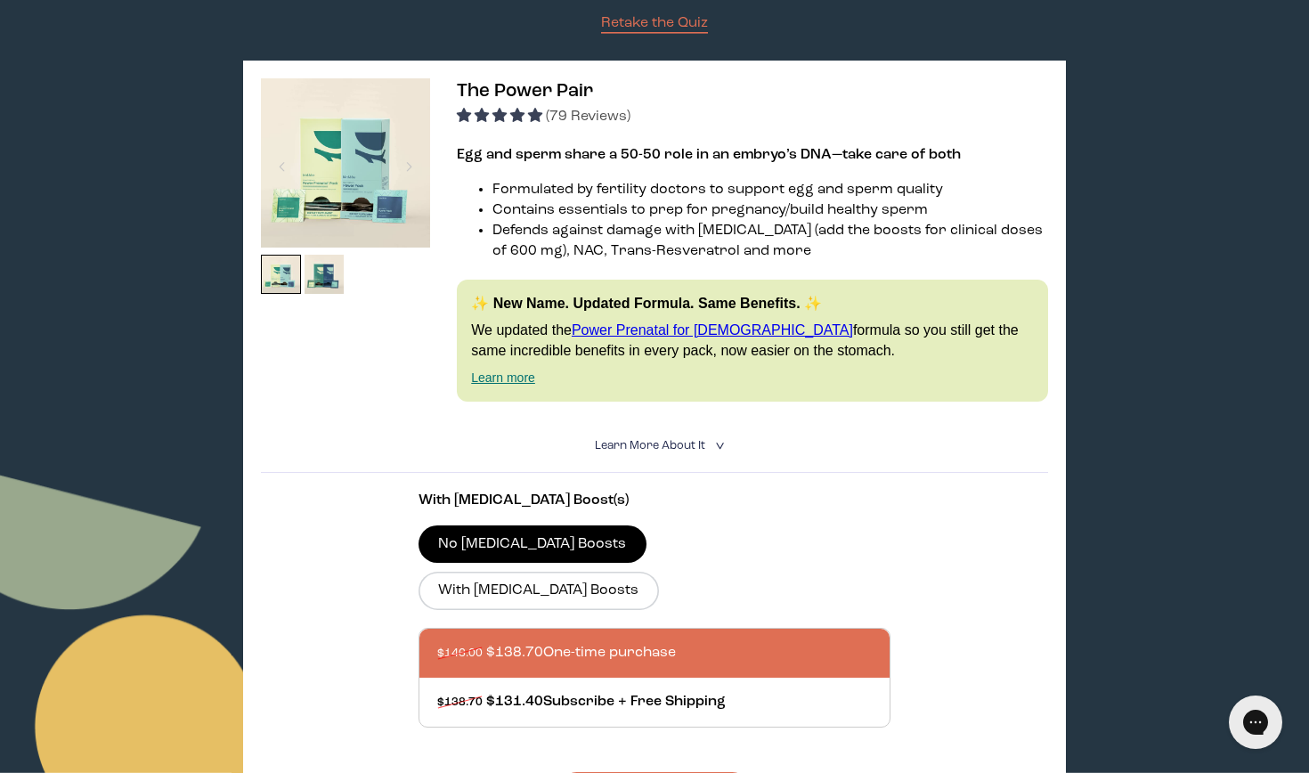
scroll to position [256, 0]
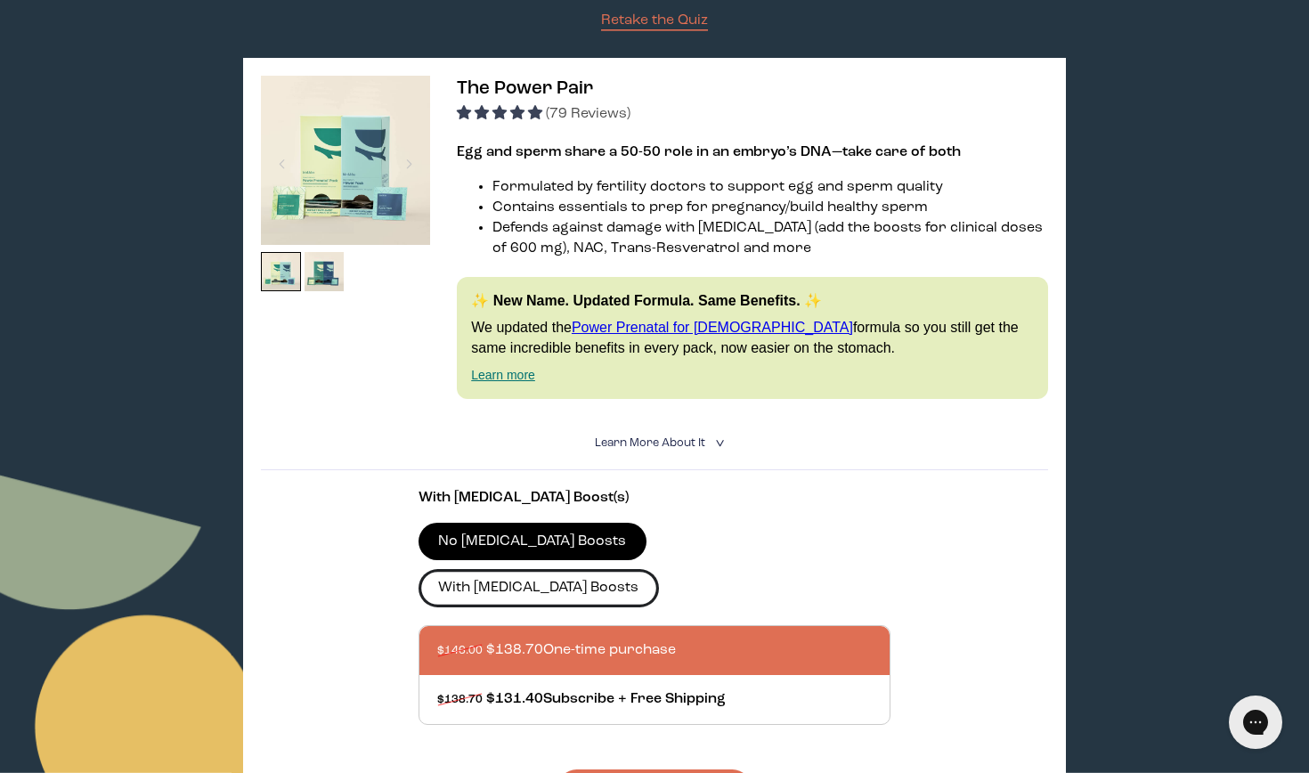
click at [659, 569] on label "With [MEDICAL_DATA] Boosts" at bounding box center [539, 587] width 241 height 37
click at [0, 0] on input "With [MEDICAL_DATA] Boosts" at bounding box center [0, 0] width 0 height 0
click at [558, 525] on label "No [MEDICAL_DATA] Boosts" at bounding box center [533, 541] width 228 height 37
click at [0, 0] on input "No [MEDICAL_DATA] Boosts" at bounding box center [0, 0] width 0 height 0
click at [640, 569] on label "With [MEDICAL_DATA] Boosts" at bounding box center [539, 587] width 241 height 37
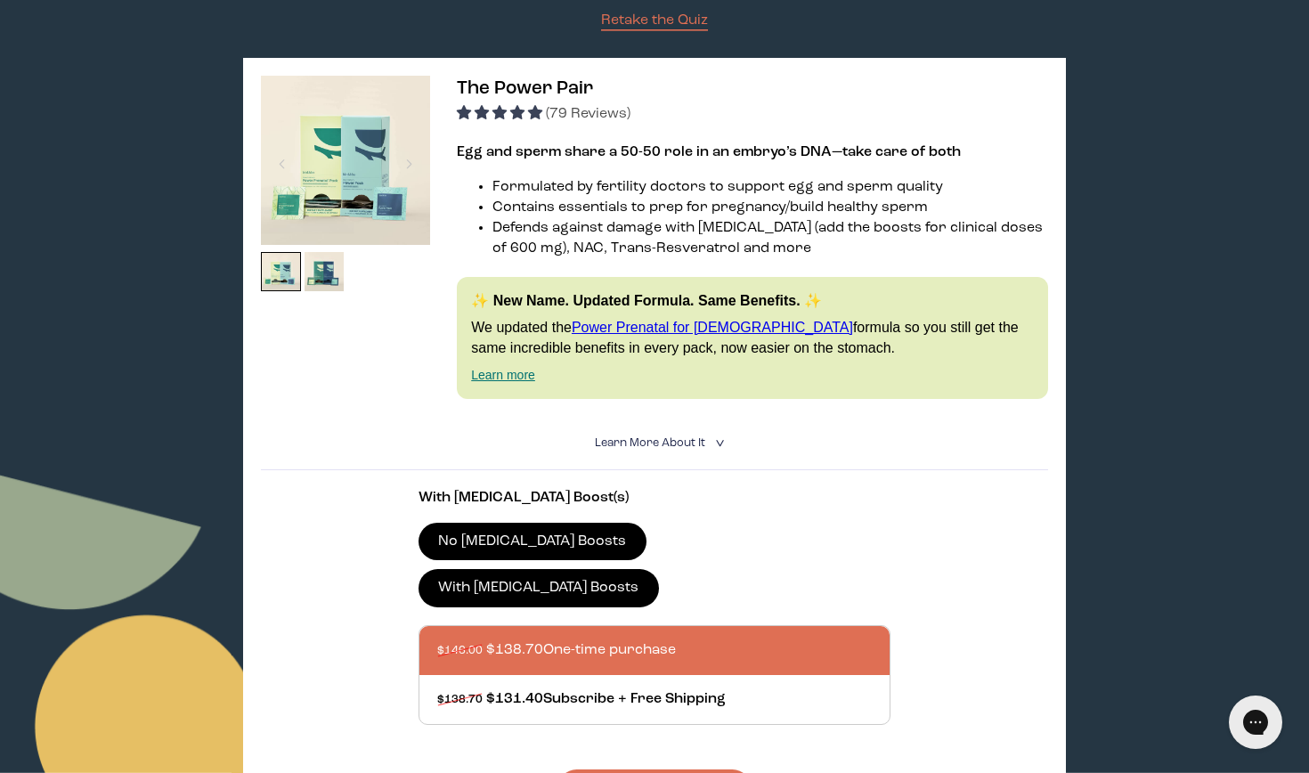
click at [0, 0] on input "With [MEDICAL_DATA] Boosts" at bounding box center [0, 0] width 0 height 0
click at [325, 277] on img at bounding box center [325, 272] width 40 height 40
click at [322, 271] on img at bounding box center [325, 272] width 40 height 40
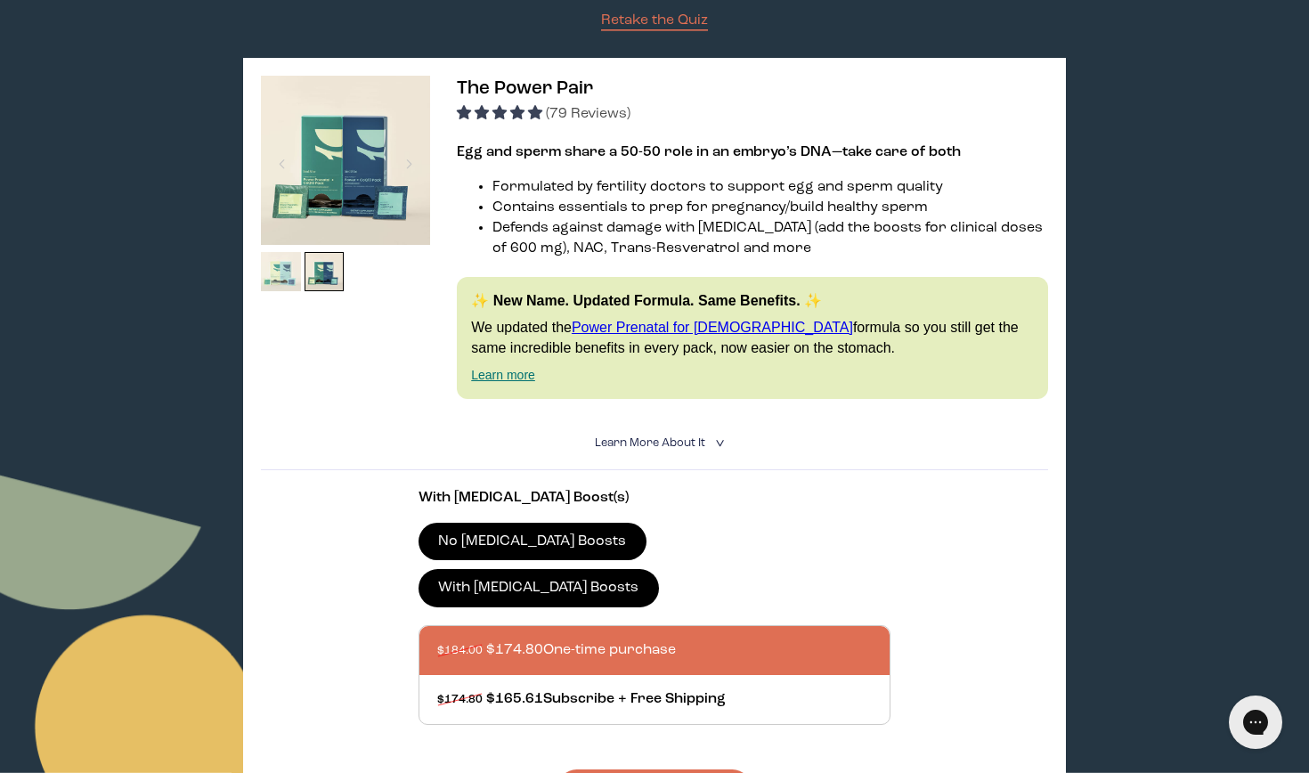
click at [284, 258] on img at bounding box center [281, 272] width 40 height 40
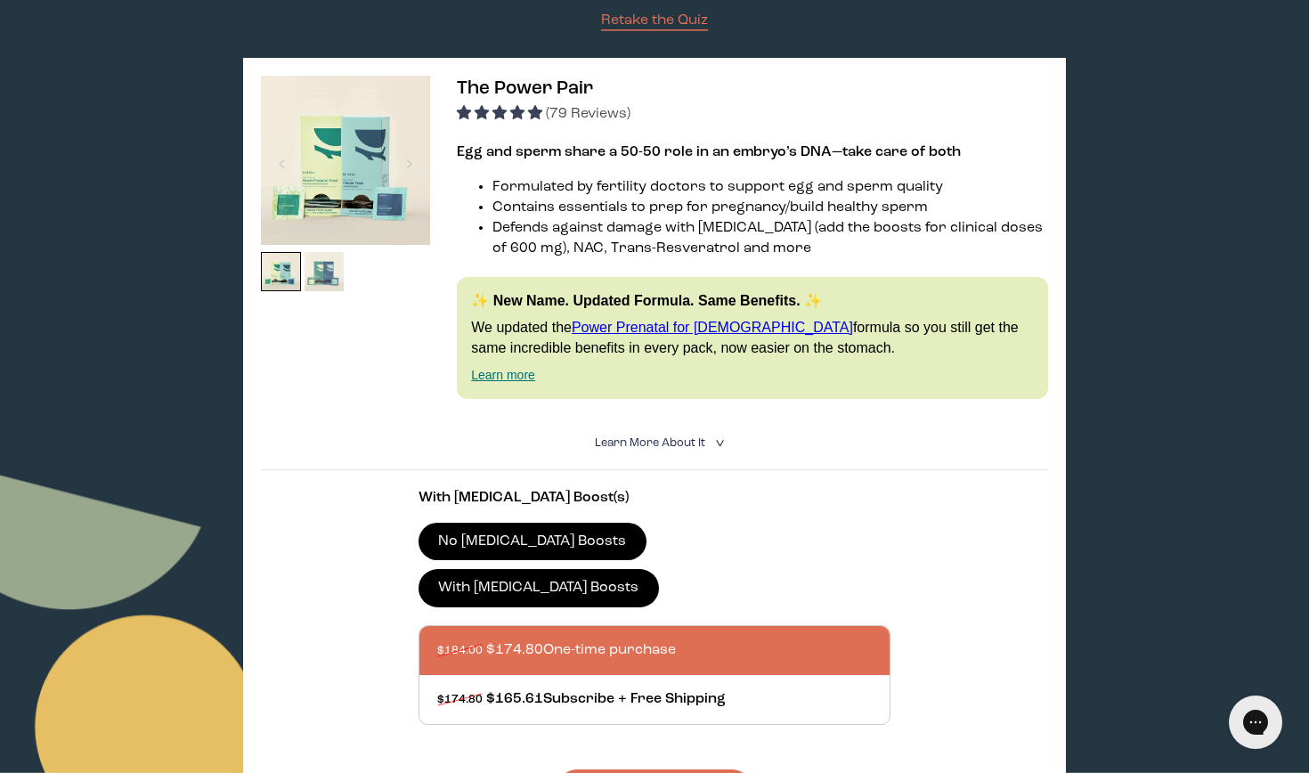
click at [325, 265] on img at bounding box center [325, 272] width 40 height 40
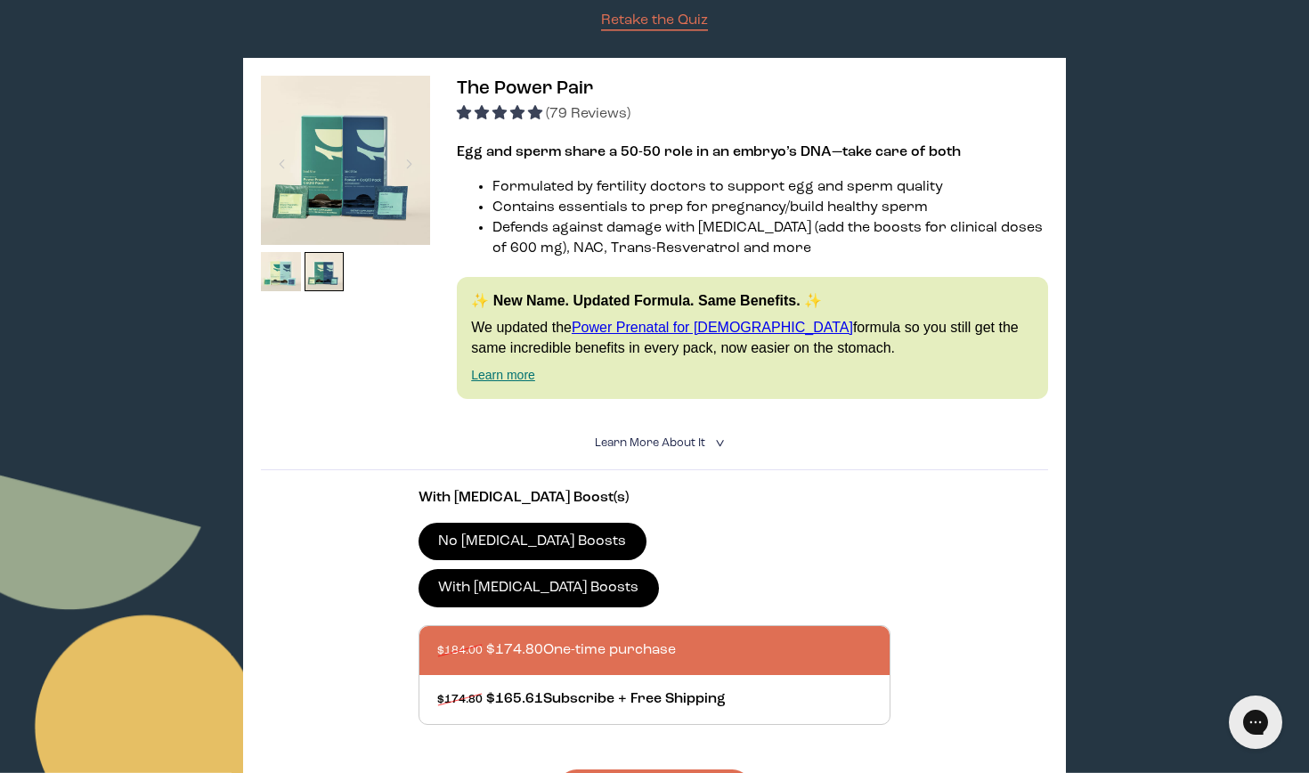
click at [496, 535] on label "No [MEDICAL_DATA] Boosts" at bounding box center [533, 541] width 228 height 37
click at [0, 0] on input "No [MEDICAL_DATA] Boosts" at bounding box center [0, 0] width 0 height 0
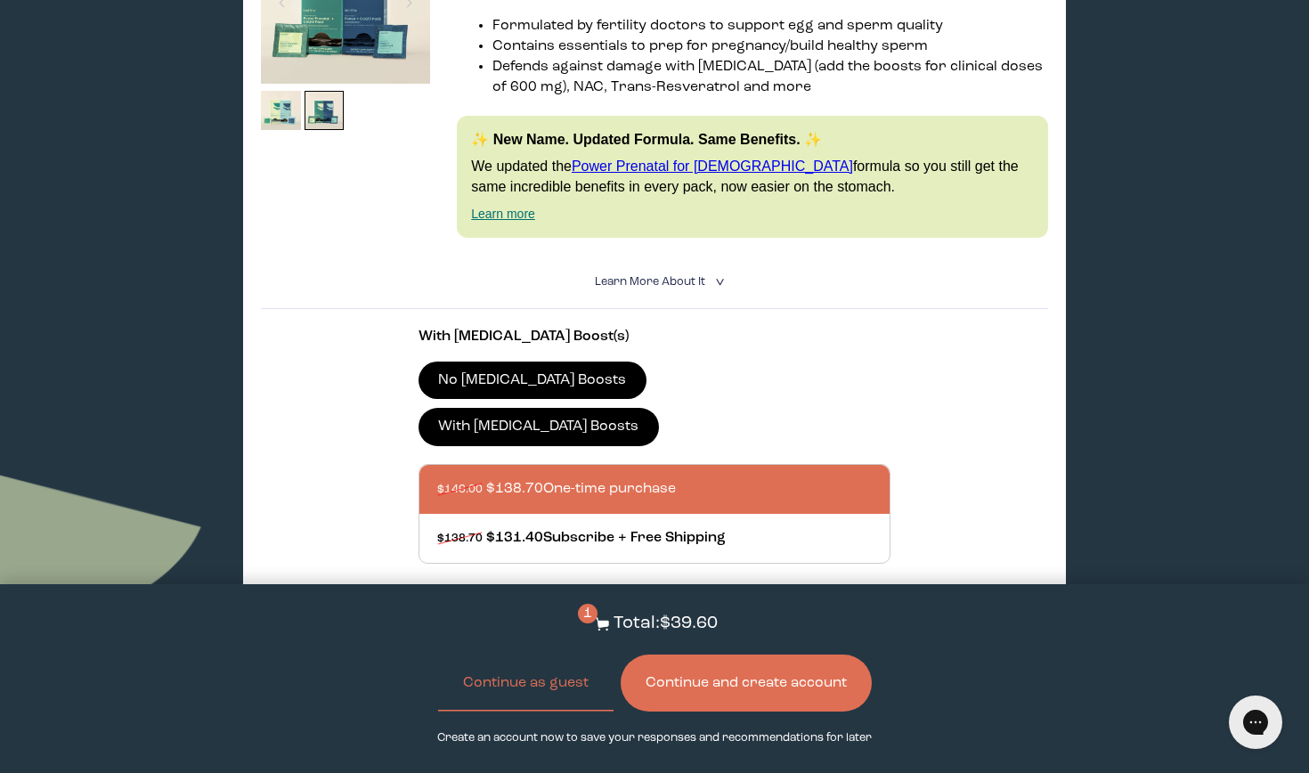
scroll to position [434, 0]
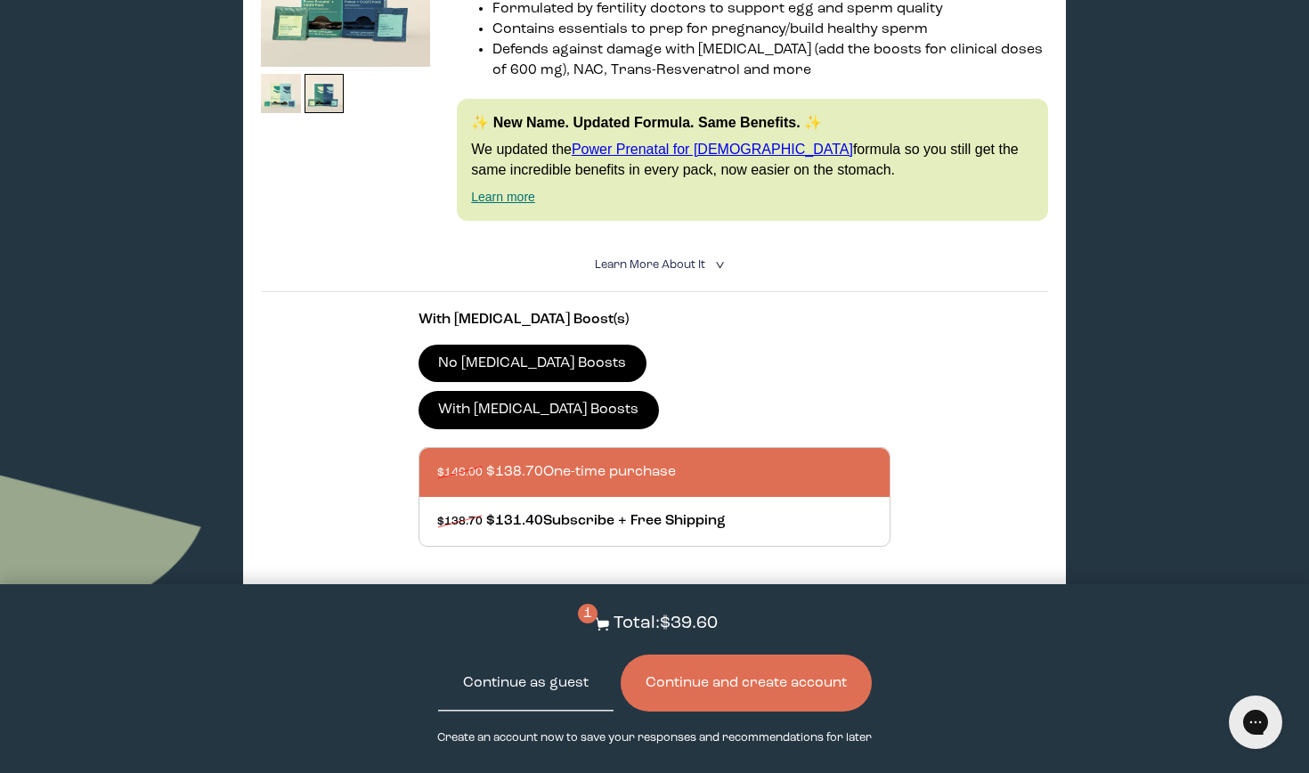
click at [530, 697] on button "Continue as guest" at bounding box center [525, 683] width 175 height 57
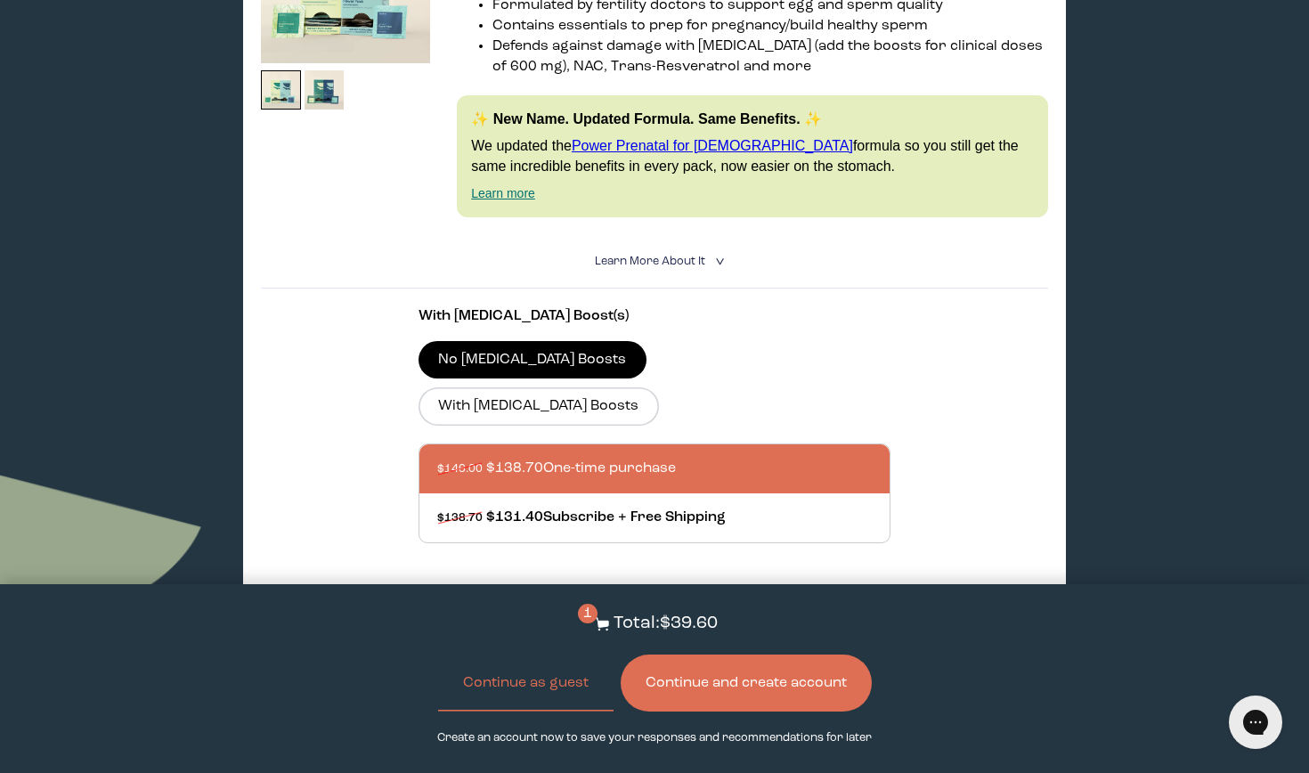
scroll to position [446, 0]
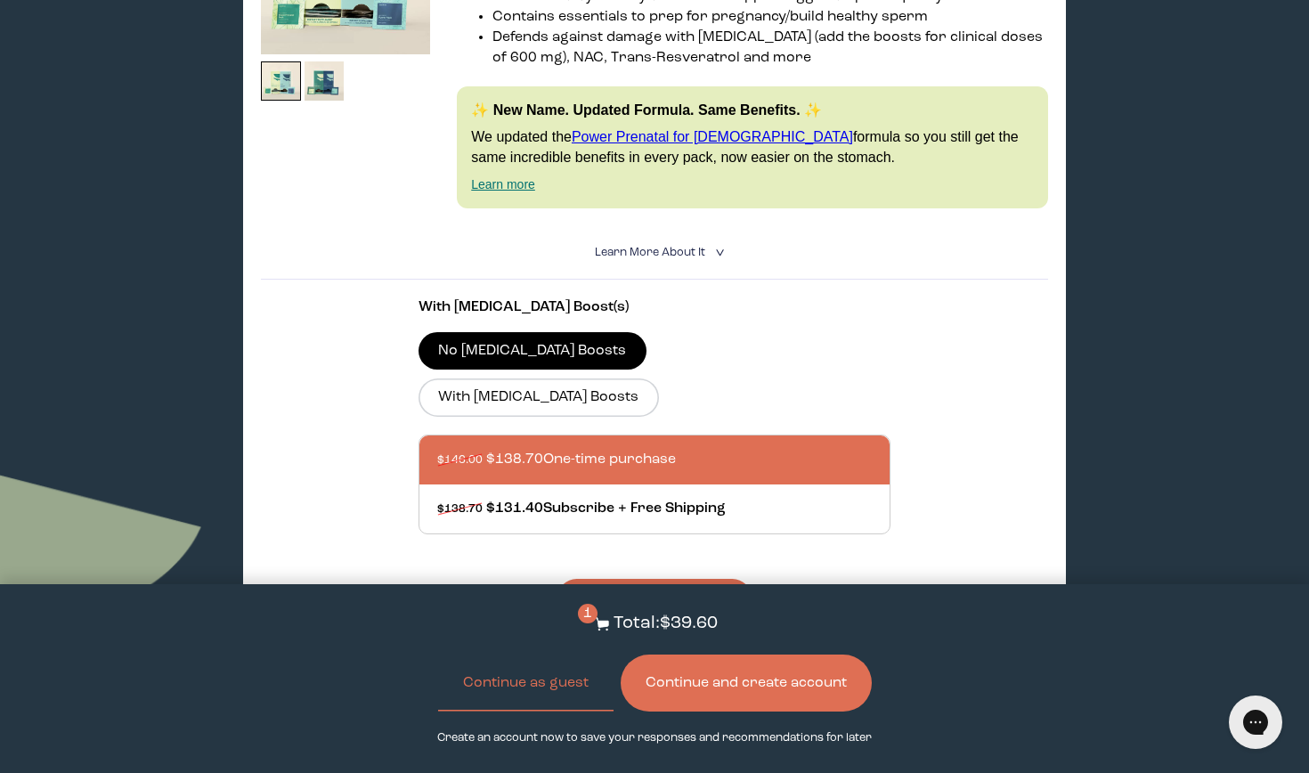
click at [604, 579] on button "Add to Cart - $138.70" at bounding box center [655, 598] width 194 height 38
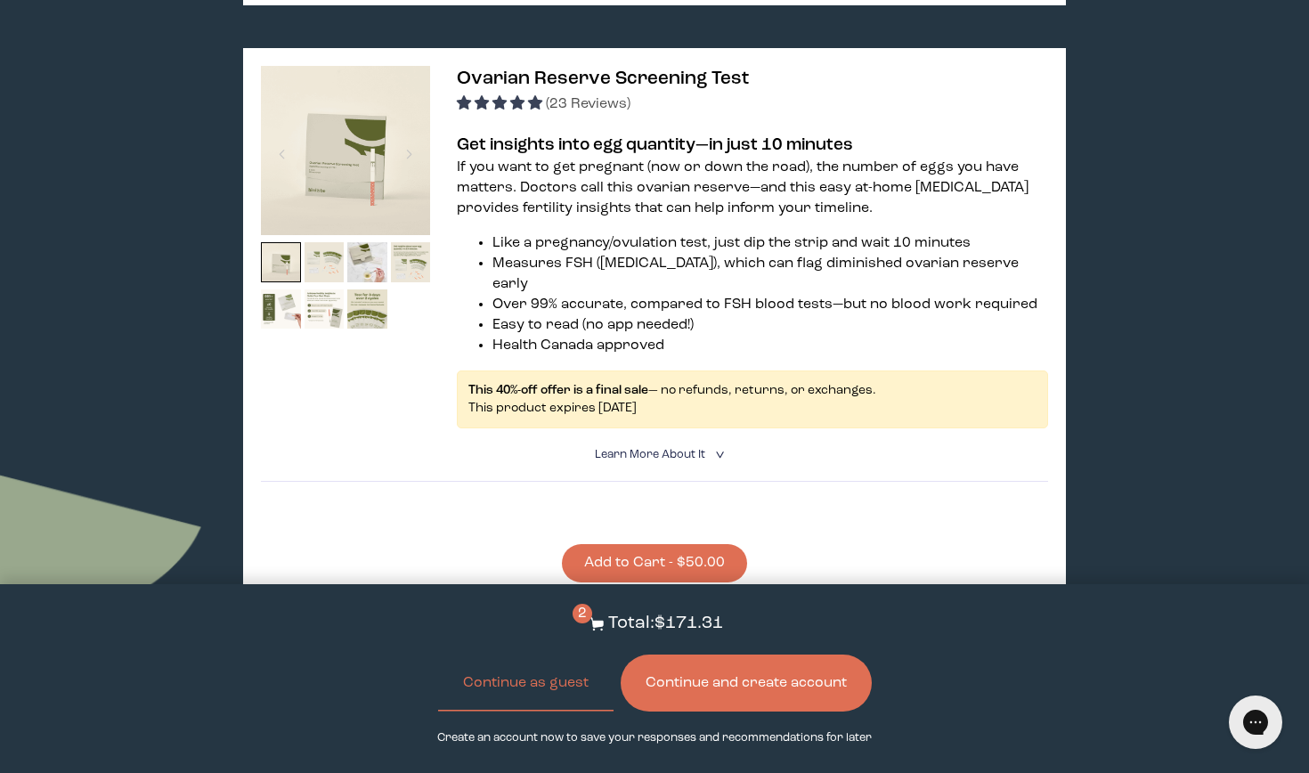
scroll to position [1843, 0]
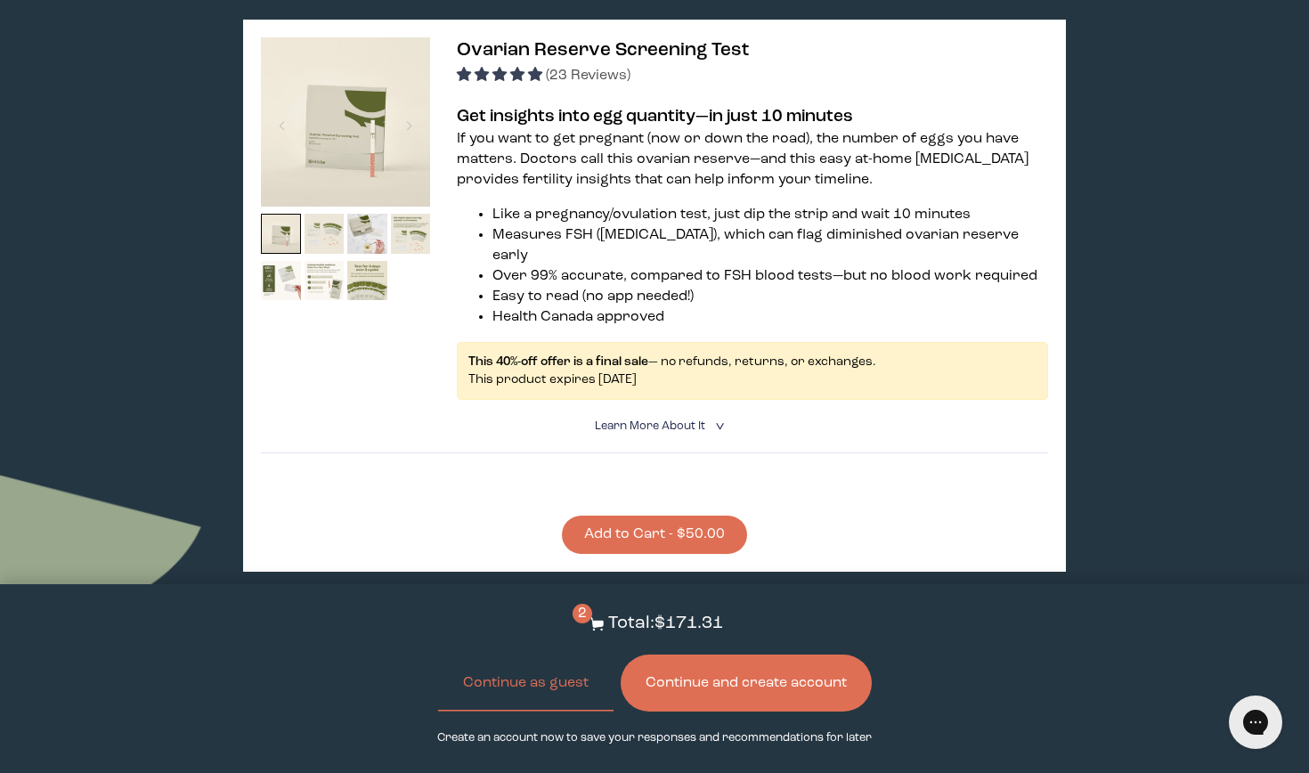
click at [623, 516] on button "Add to Cart - $50.00" at bounding box center [654, 535] width 185 height 38
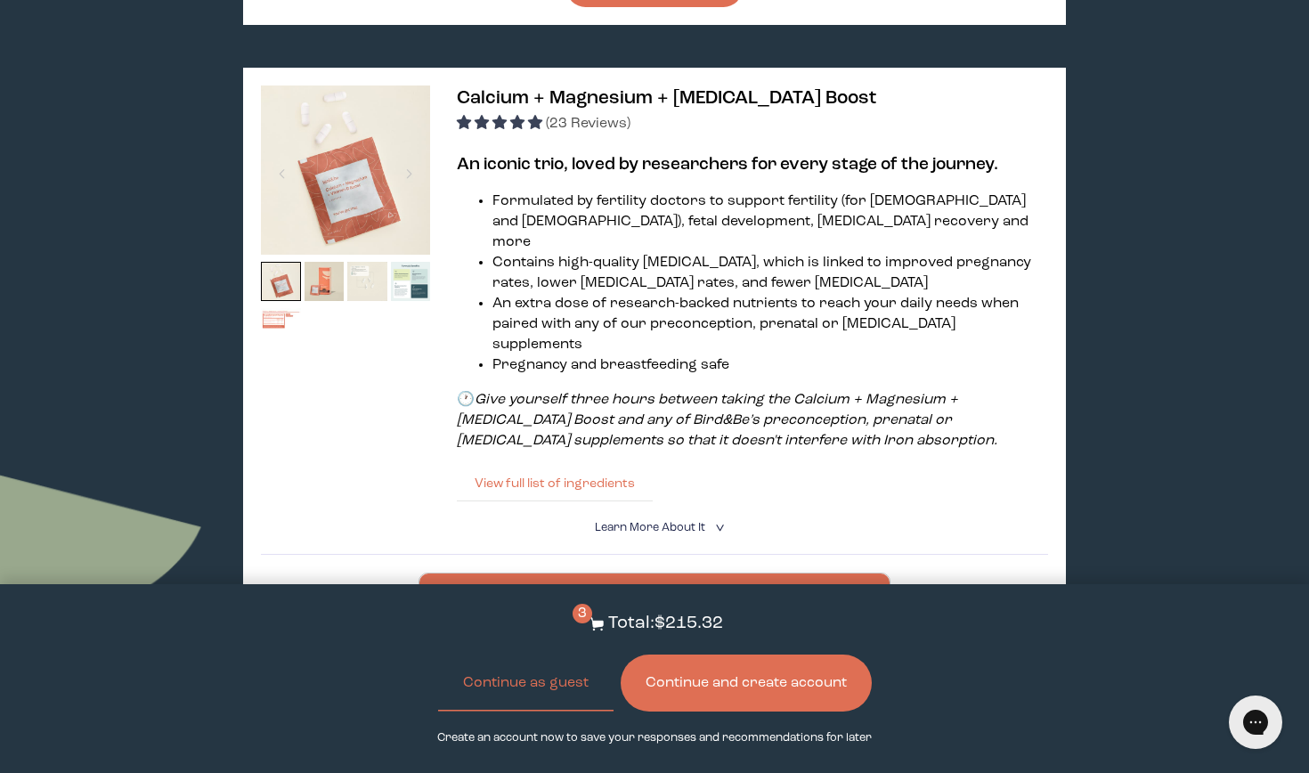
scroll to position [2816, 0]
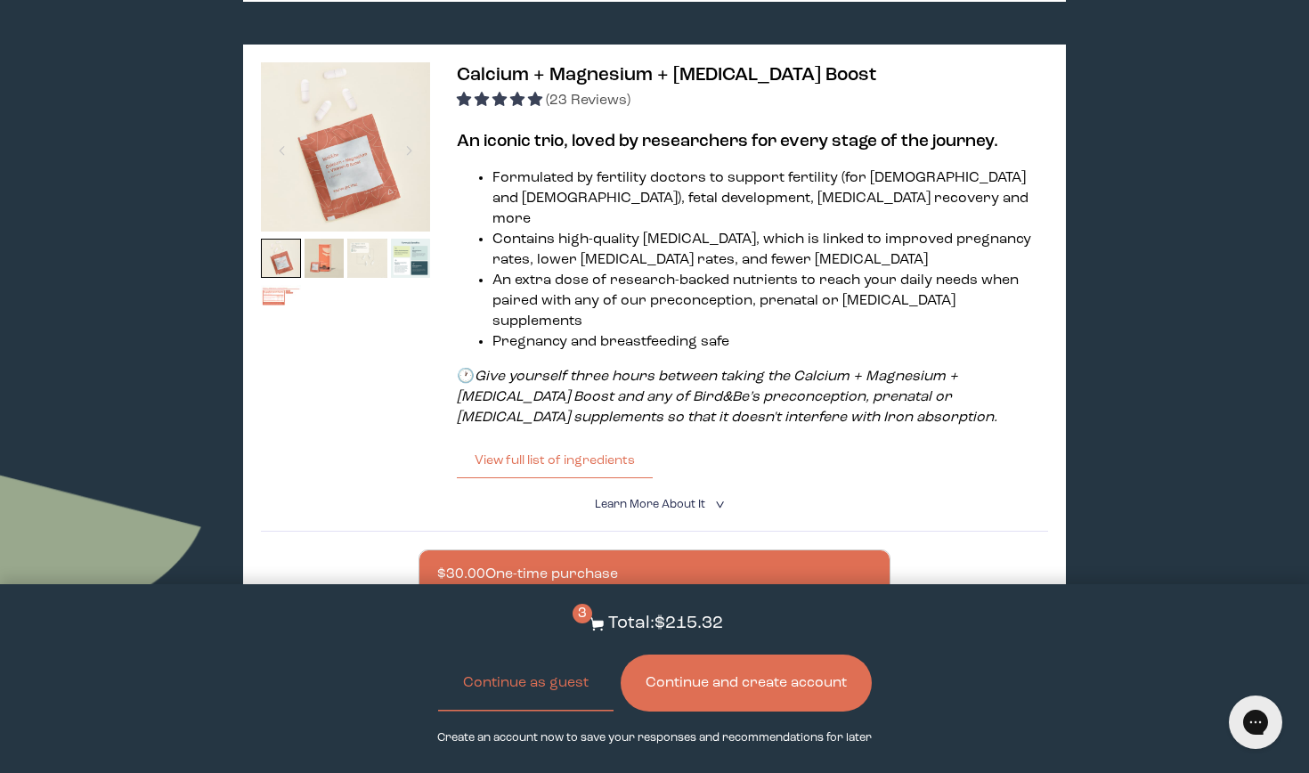
click at [684, 499] on span "Learn More About it" at bounding box center [650, 505] width 110 height 12
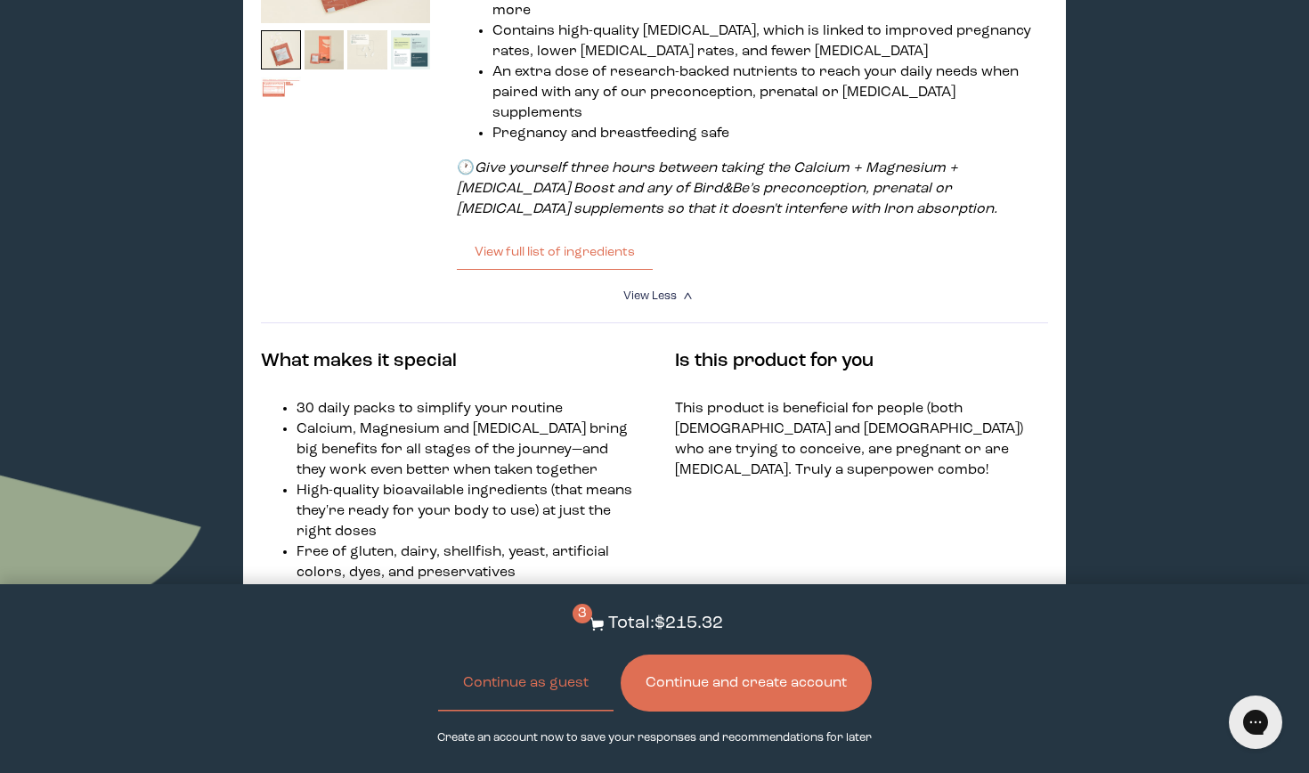
scroll to position [3066, 0]
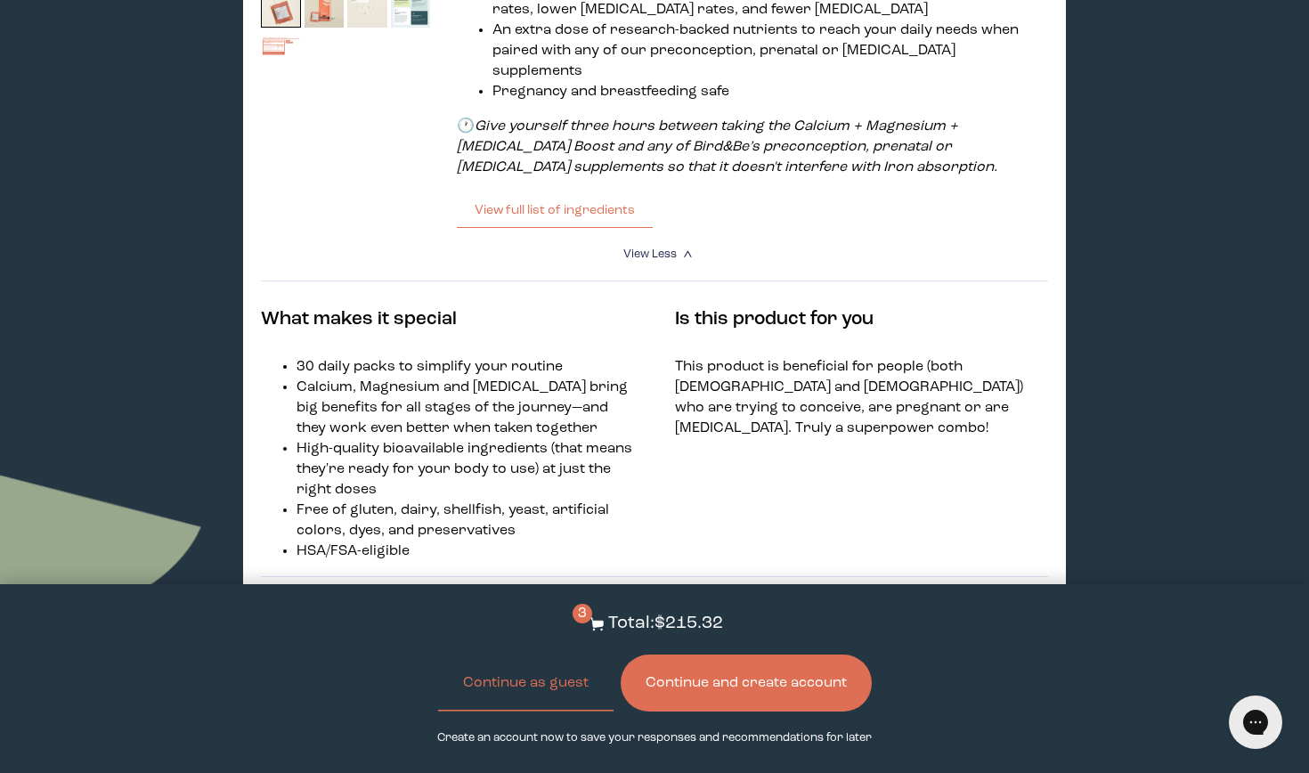
click at [683, 249] on icon "<" at bounding box center [689, 254] width 17 height 10
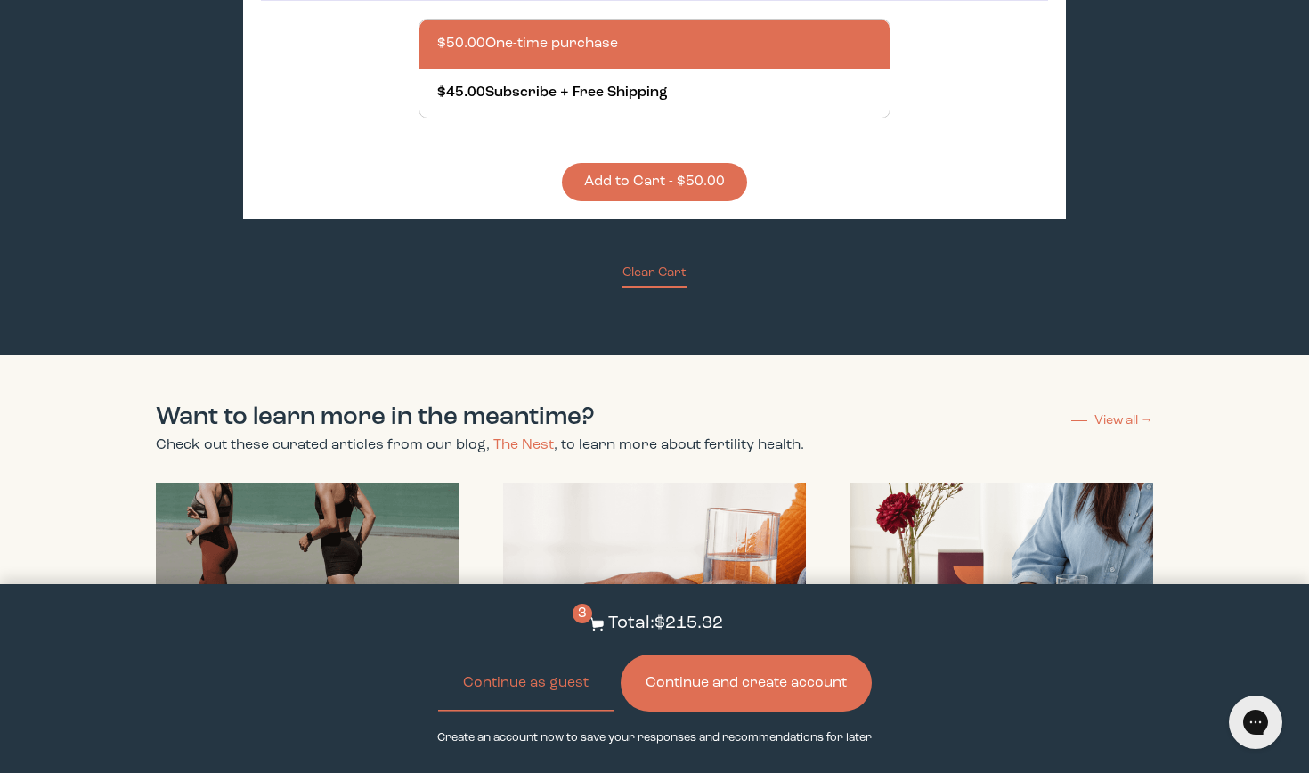
scroll to position [5004, 0]
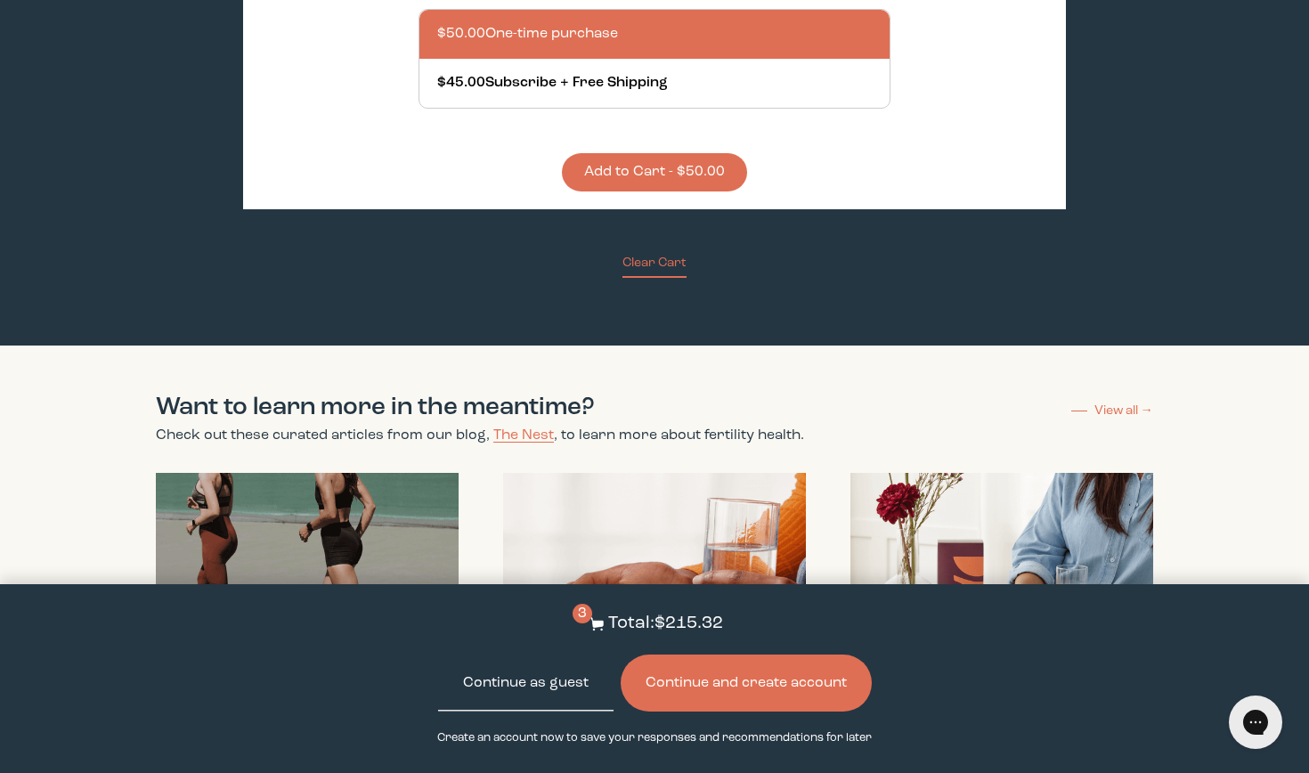
click at [566, 676] on button "Continue as guest" at bounding box center [525, 683] width 175 height 57
